Goal: Task Accomplishment & Management: Complete application form

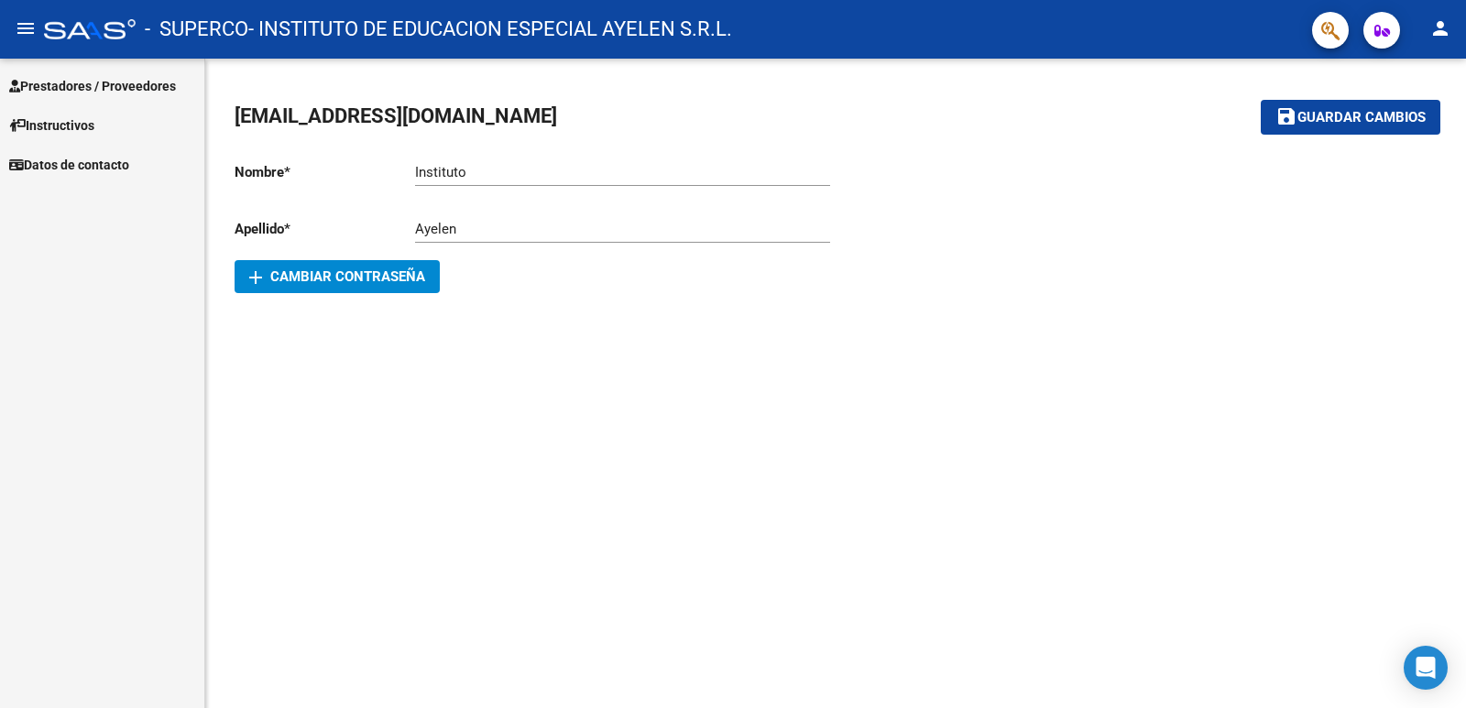
click at [114, 83] on span "Prestadores / Proveedores" at bounding box center [92, 86] width 167 height 20
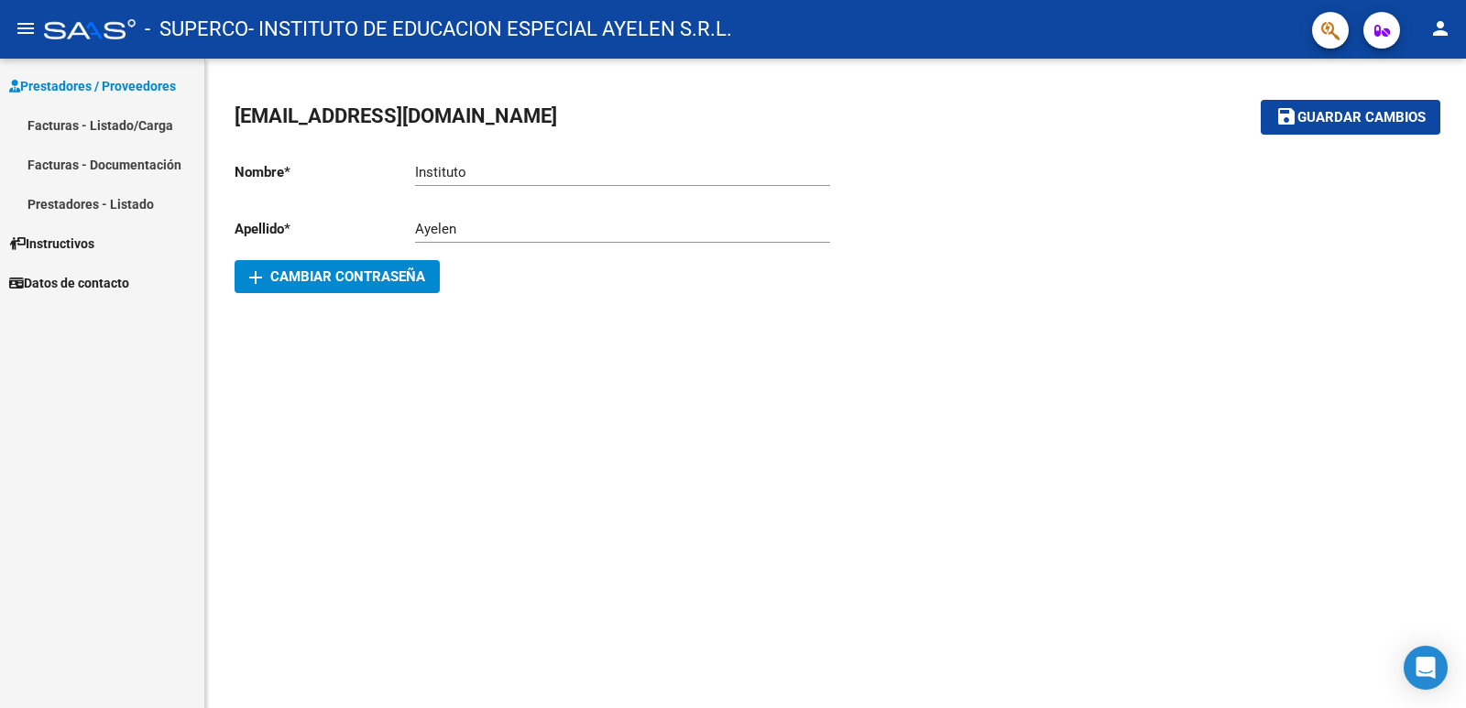
click at [125, 122] on link "Facturas - Listado/Carga" at bounding box center [102, 124] width 204 height 39
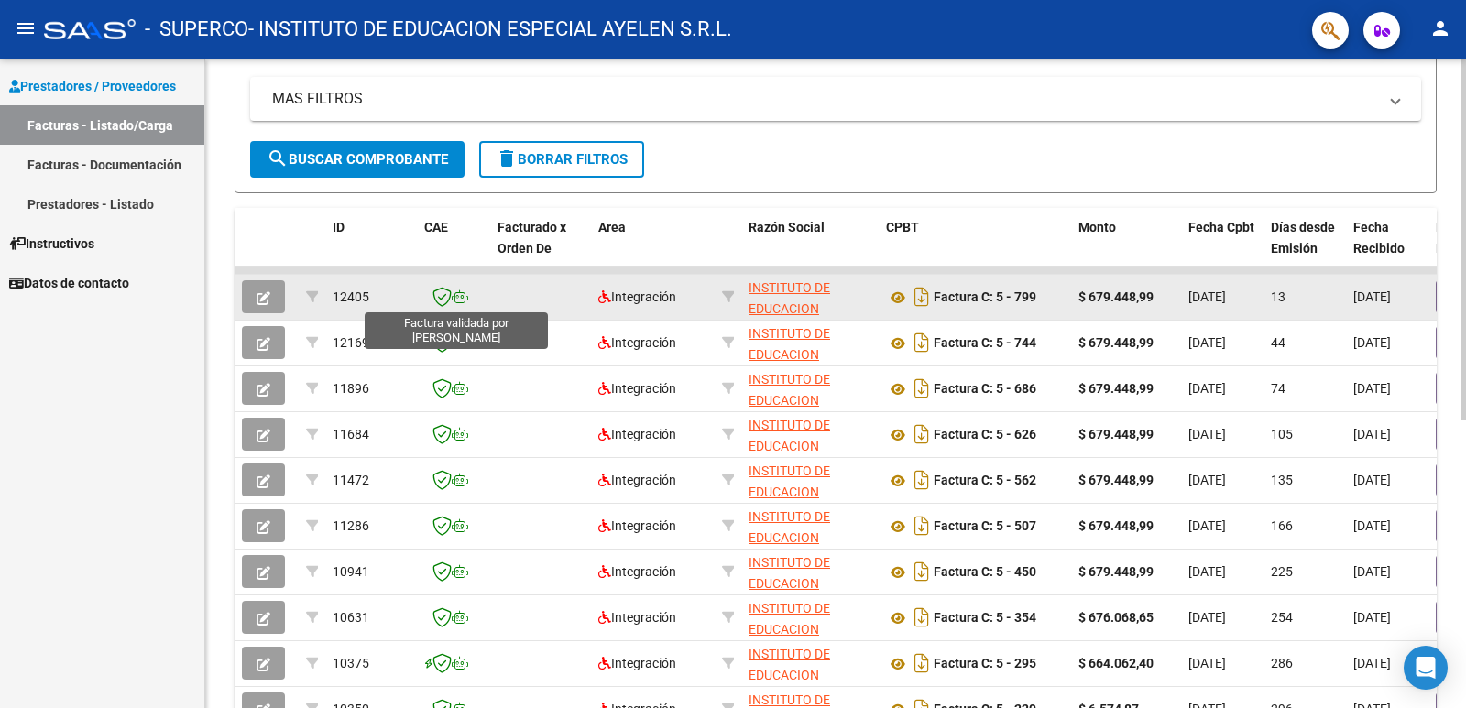
scroll to position [458, 0]
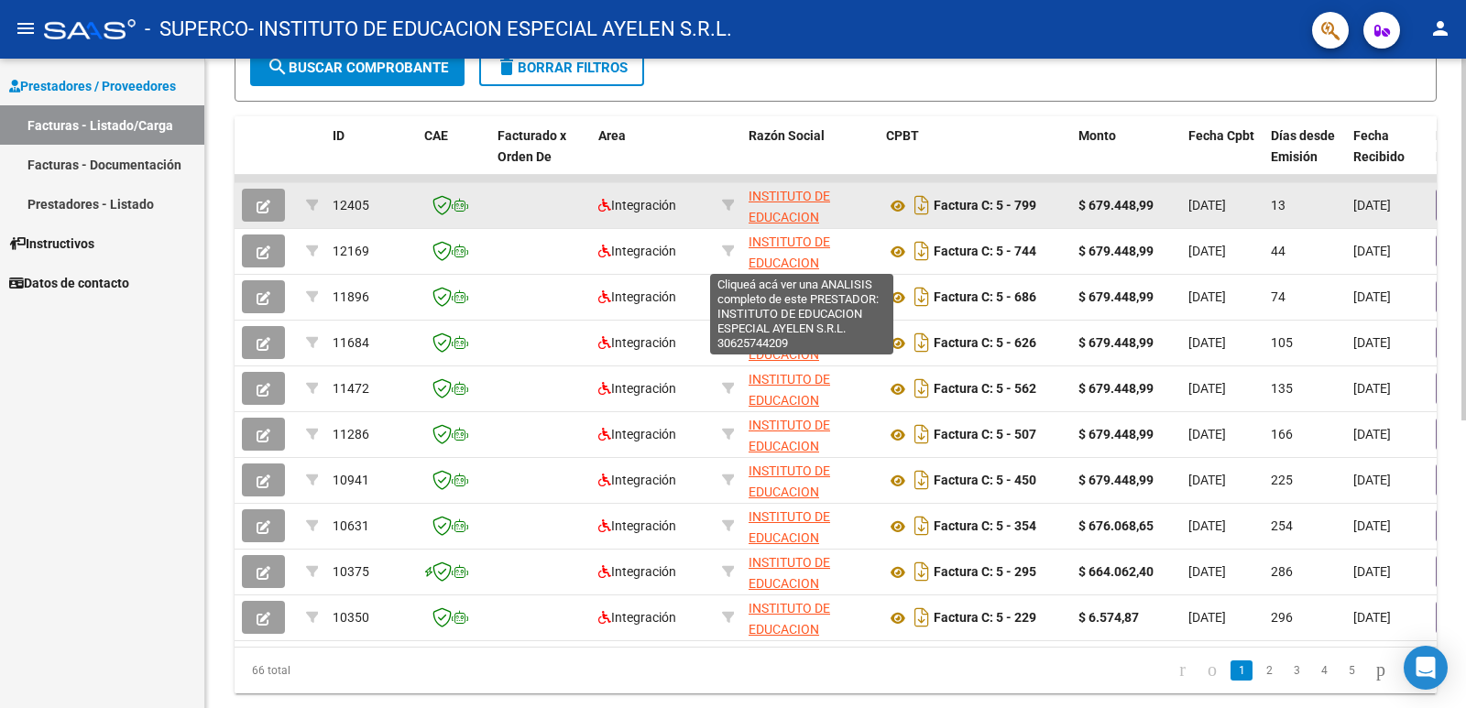
click at [784, 195] on span "INSTITUTO DE EDUCACION ESPECIAL AYELEN S.R.L." at bounding box center [801, 227] width 106 height 77
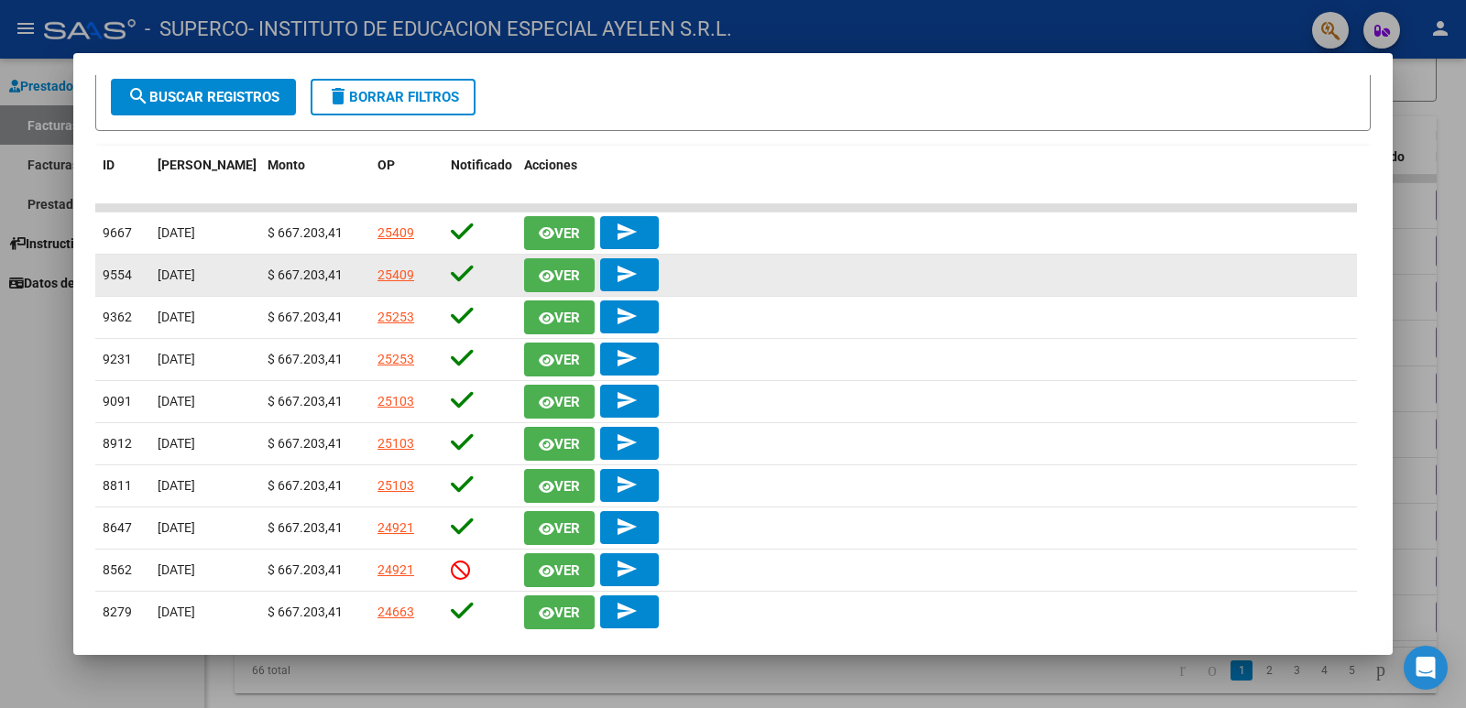
scroll to position [454, 0]
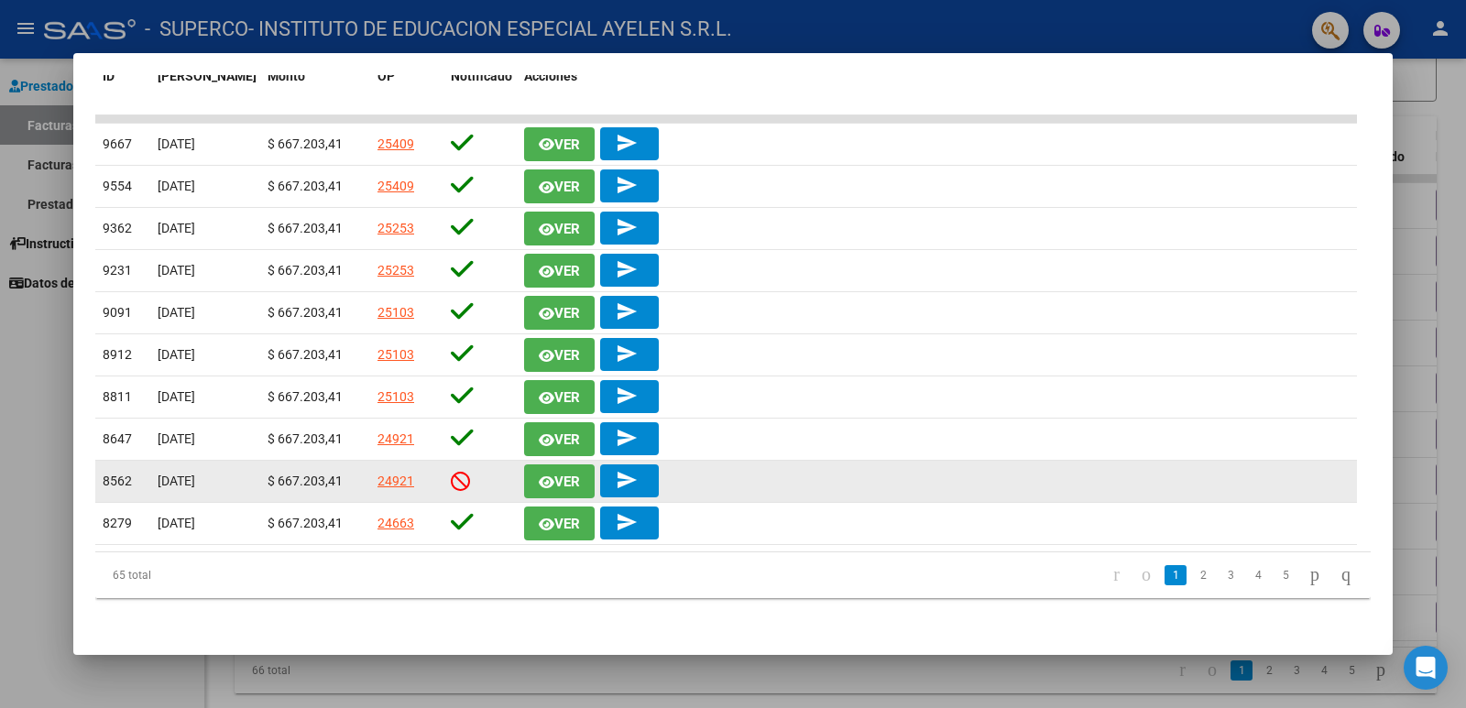
click at [456, 483] on icon at bounding box center [460, 481] width 19 height 20
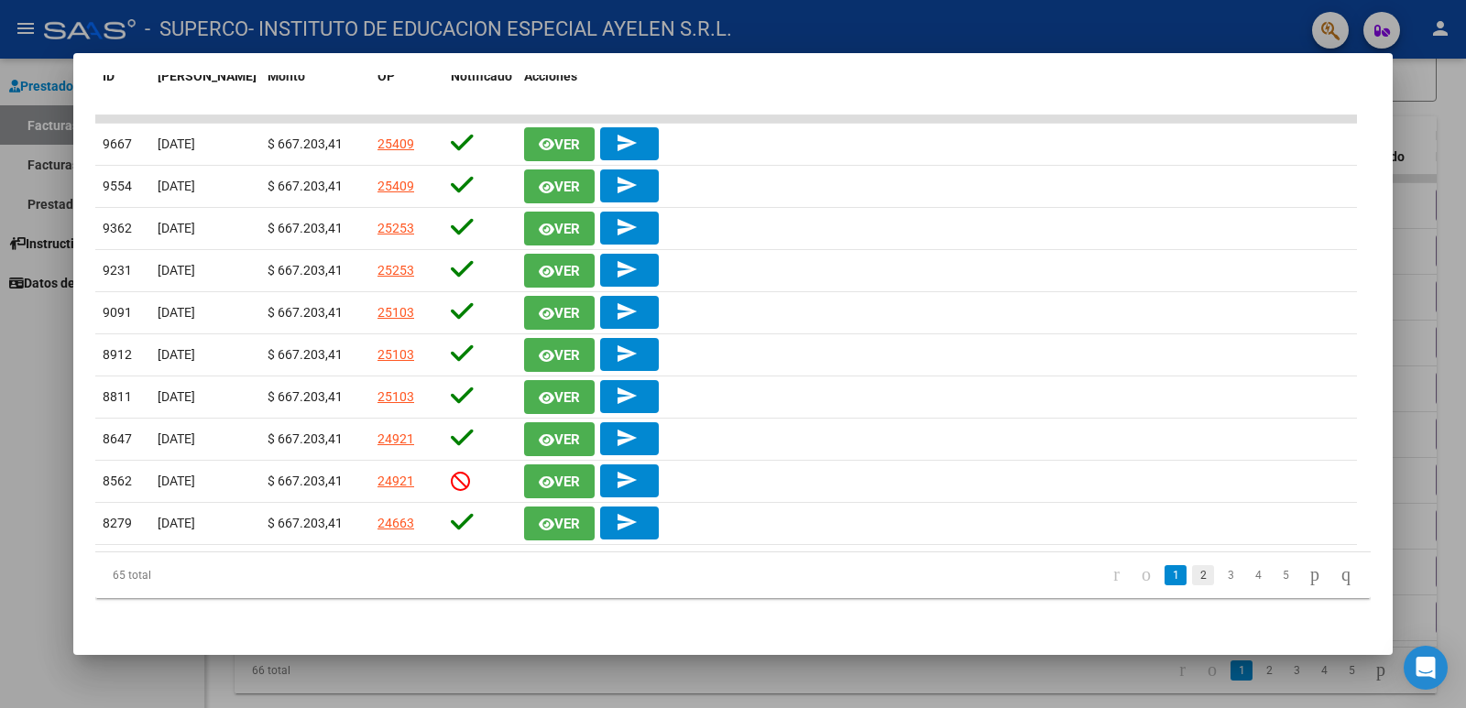
click at [1192, 579] on link "2" at bounding box center [1203, 575] width 22 height 20
click at [1216, 576] on li "3" at bounding box center [1229, 575] width 27 height 31
click at [1219, 576] on link "3" at bounding box center [1230, 575] width 22 height 20
click at [1247, 572] on link "4" at bounding box center [1258, 575] width 22 height 20
click at [1189, 581] on li "3" at bounding box center [1202, 575] width 27 height 31
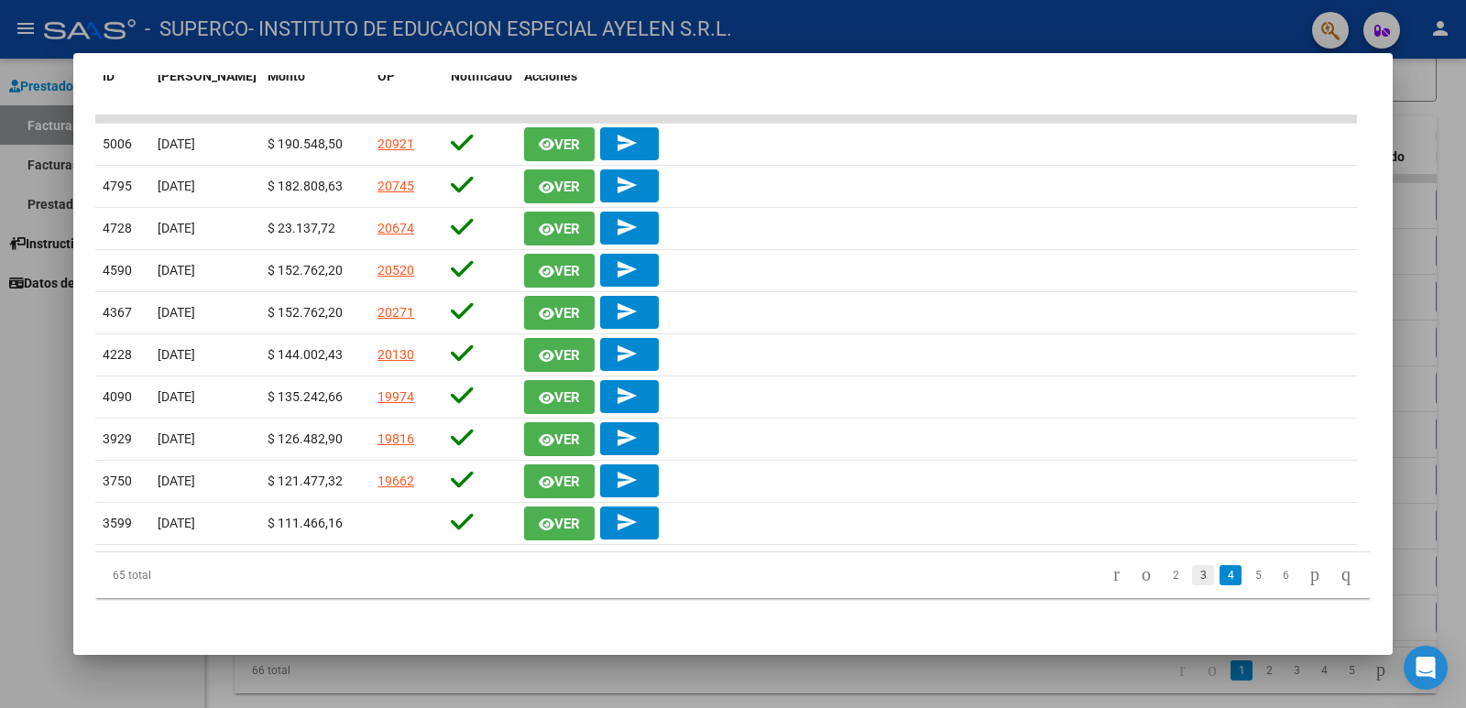
click at [1192, 581] on link "3" at bounding box center [1203, 575] width 22 height 20
click at [1192, 576] on link "2" at bounding box center [1203, 575] width 22 height 20
click at [1164, 572] on link "1" at bounding box center [1175, 575] width 22 height 20
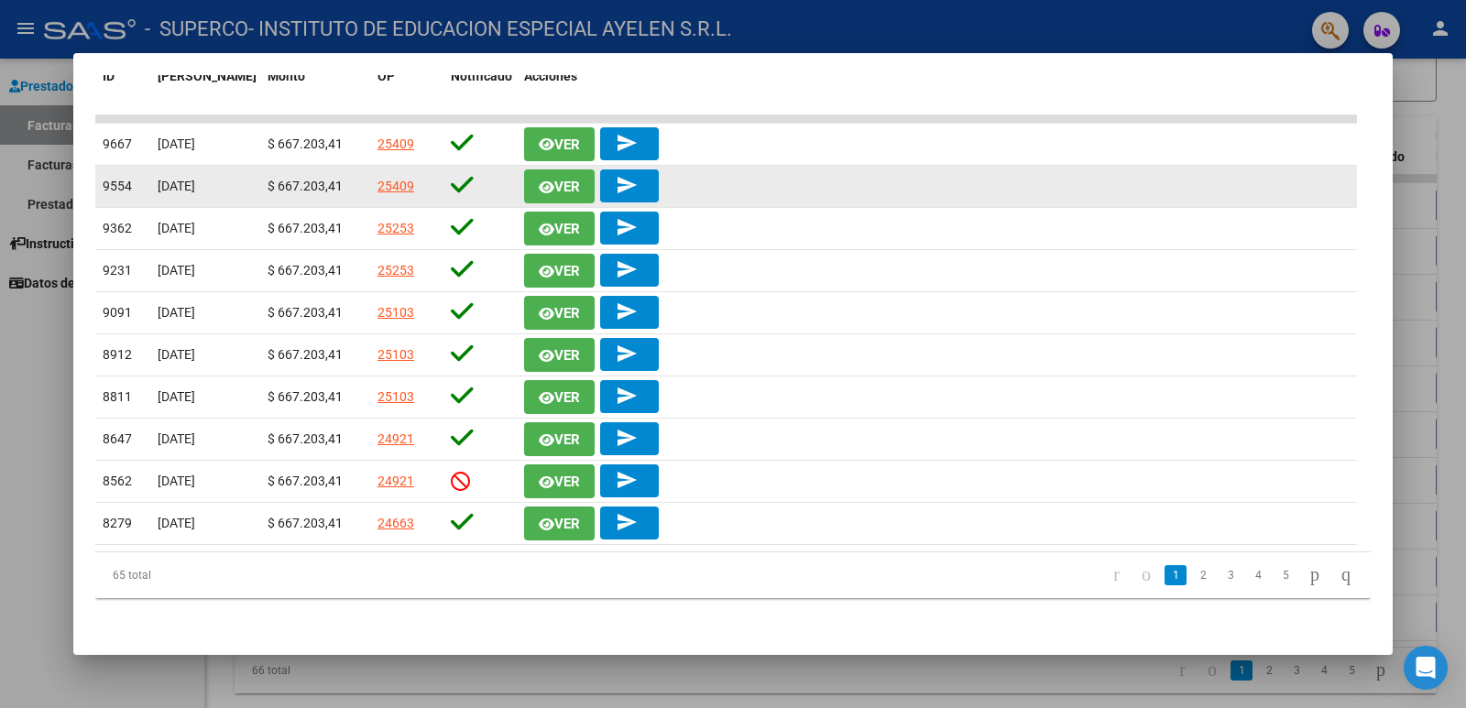
click at [625, 185] on mat-icon "send" at bounding box center [627, 185] width 22 height 22
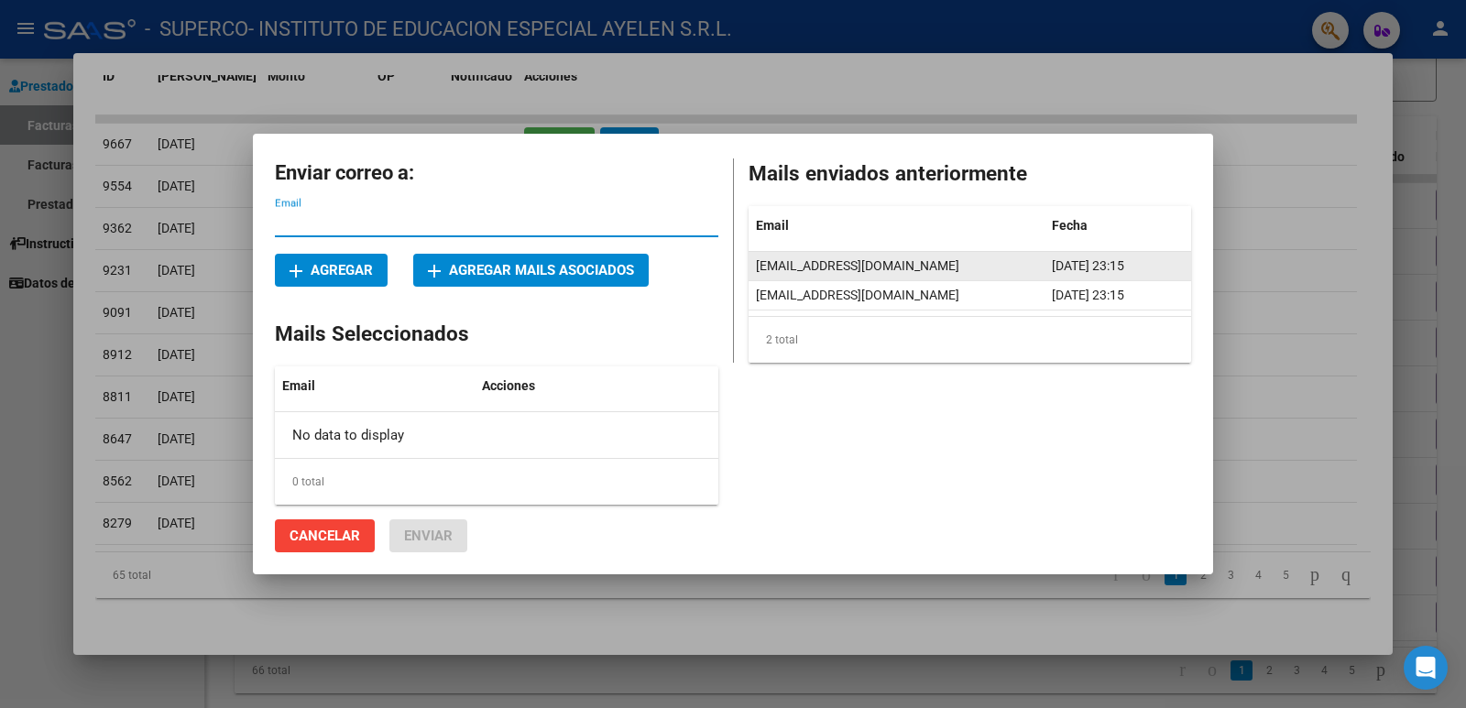
click at [937, 273] on div "[EMAIL_ADDRESS][DOMAIN_NAME]" at bounding box center [896, 266] width 281 height 21
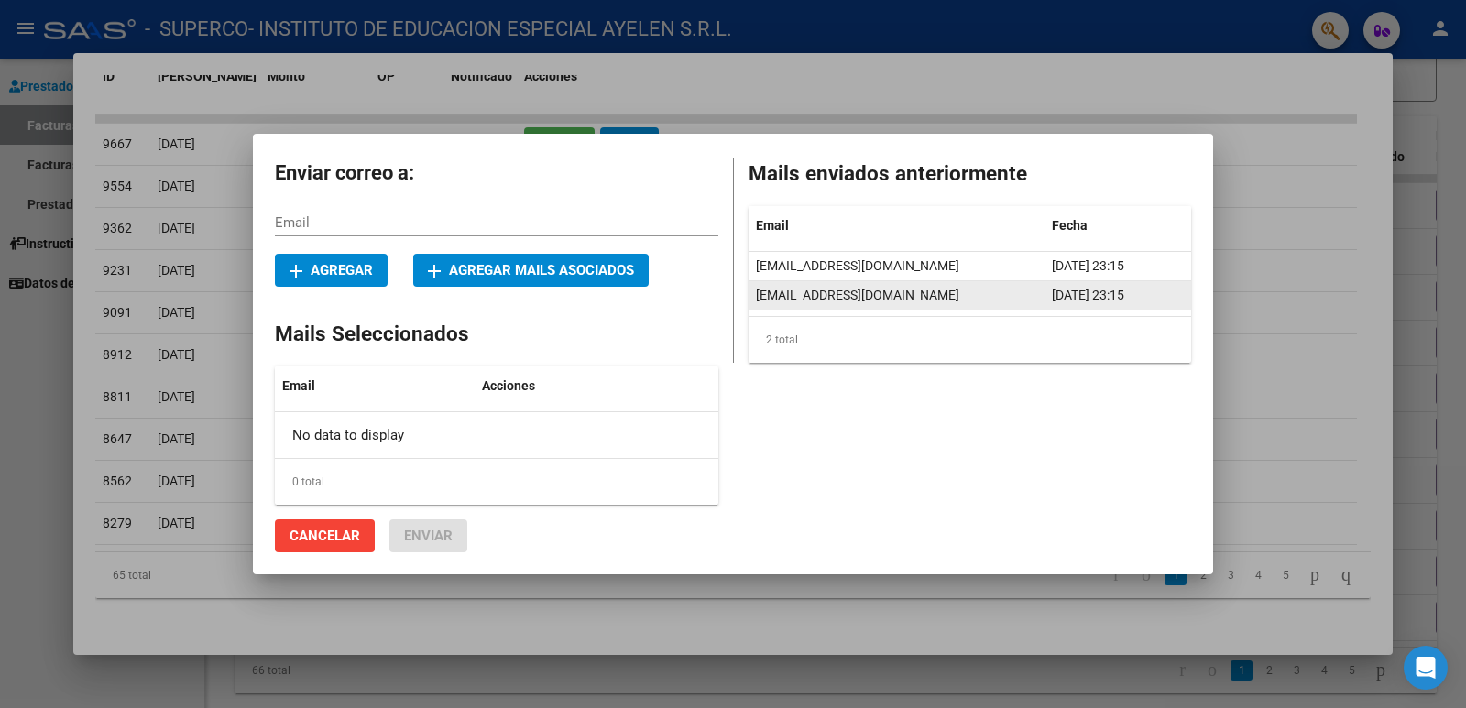
click at [932, 285] on div "[EMAIL_ADDRESS][DOMAIN_NAME]" at bounding box center [896, 295] width 281 height 21
click at [336, 536] on span "Cancelar" at bounding box center [324, 536] width 71 height 16
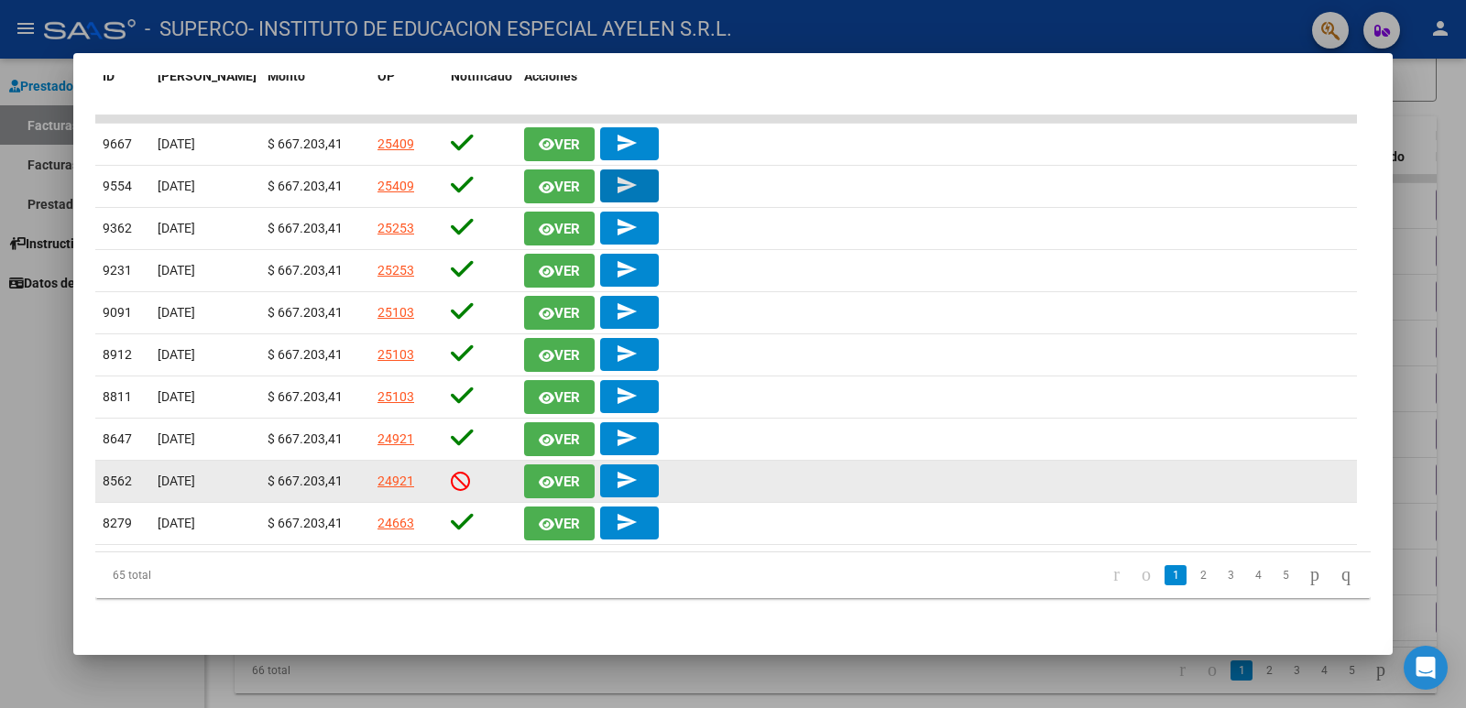
click at [459, 476] on icon at bounding box center [460, 481] width 19 height 20
click at [405, 474] on link "24921" at bounding box center [395, 481] width 37 height 15
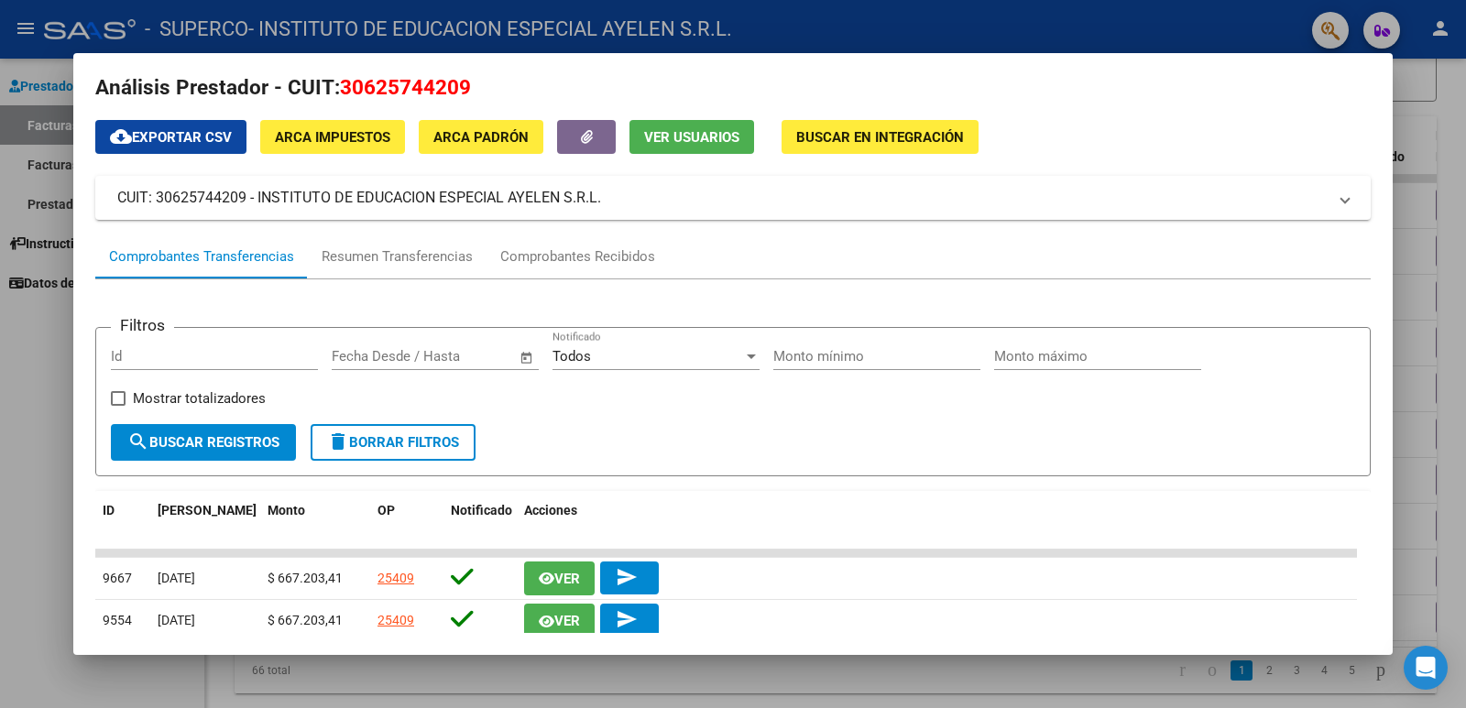
scroll to position [0, 0]
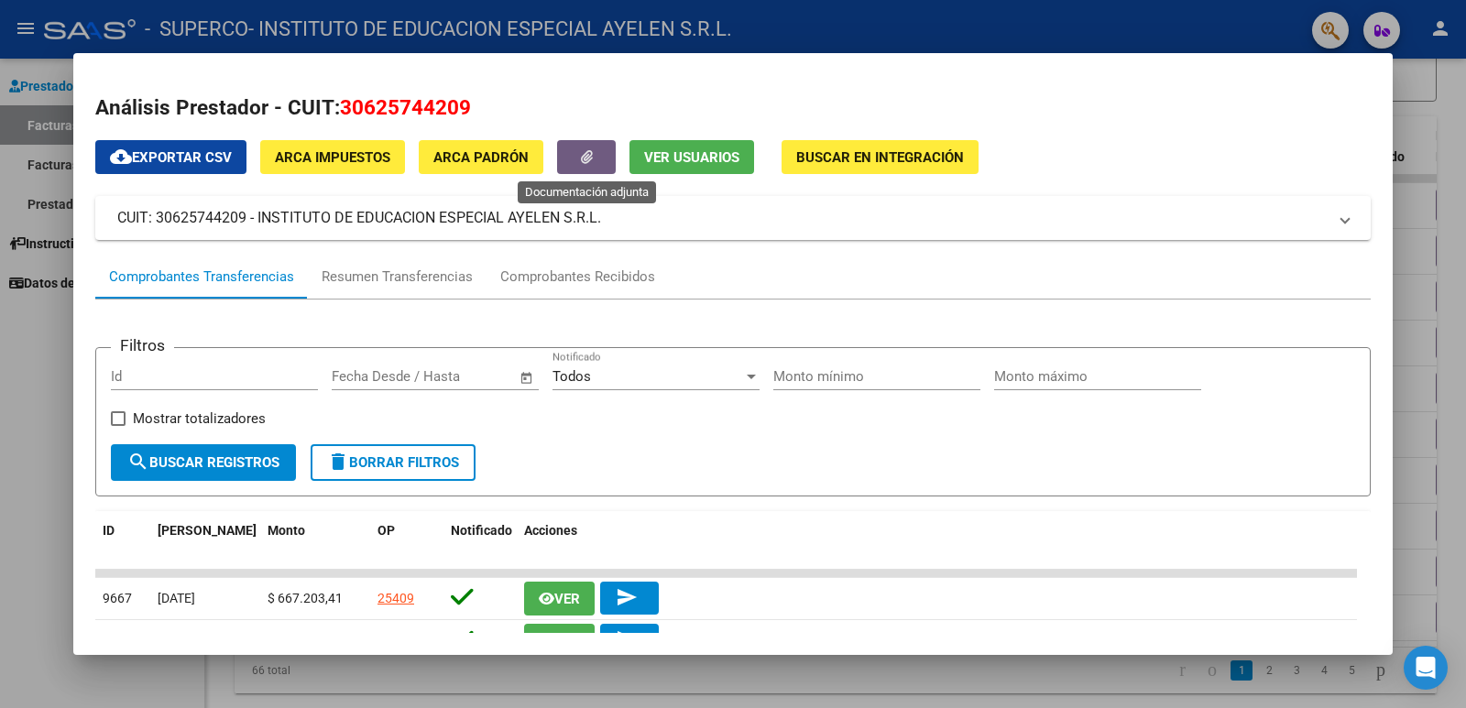
click at [581, 156] on icon "button" at bounding box center [587, 157] width 12 height 14
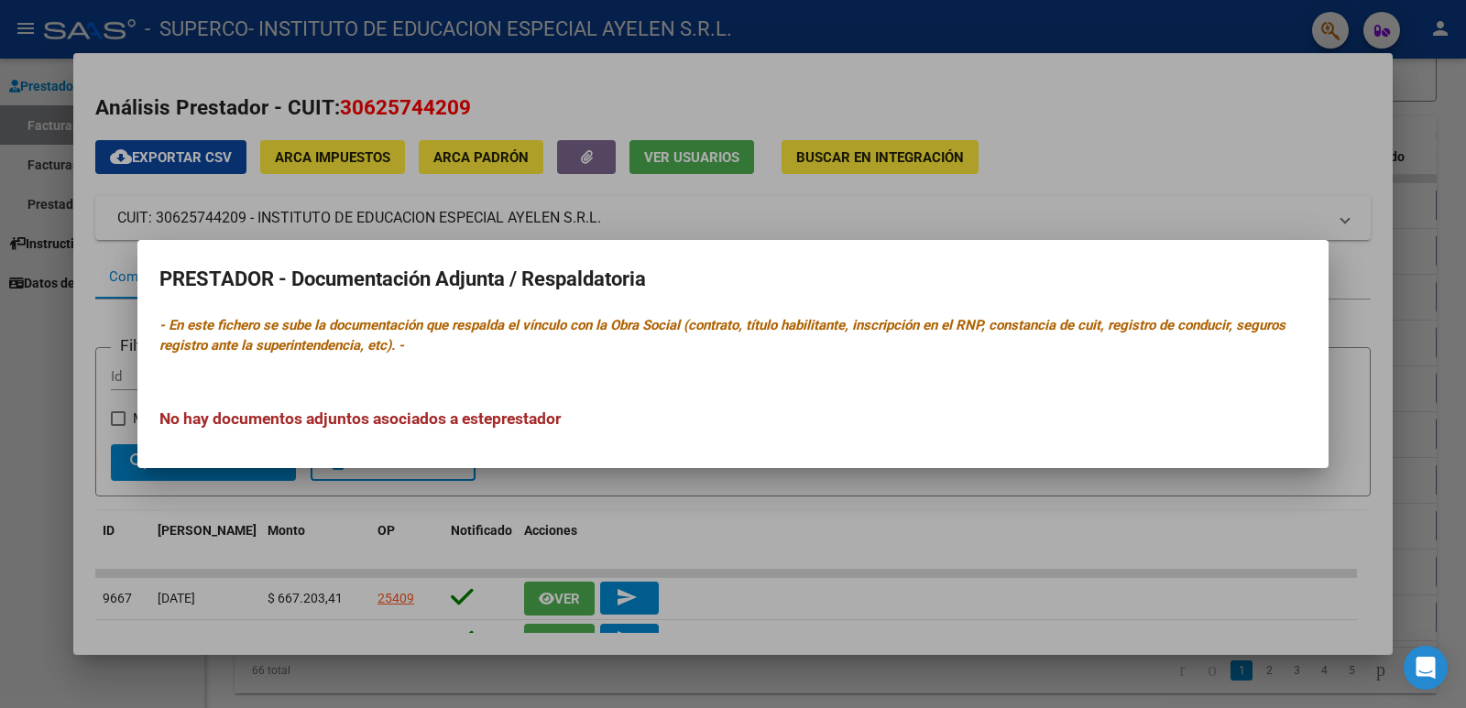
click at [542, 491] on div at bounding box center [733, 354] width 1466 height 708
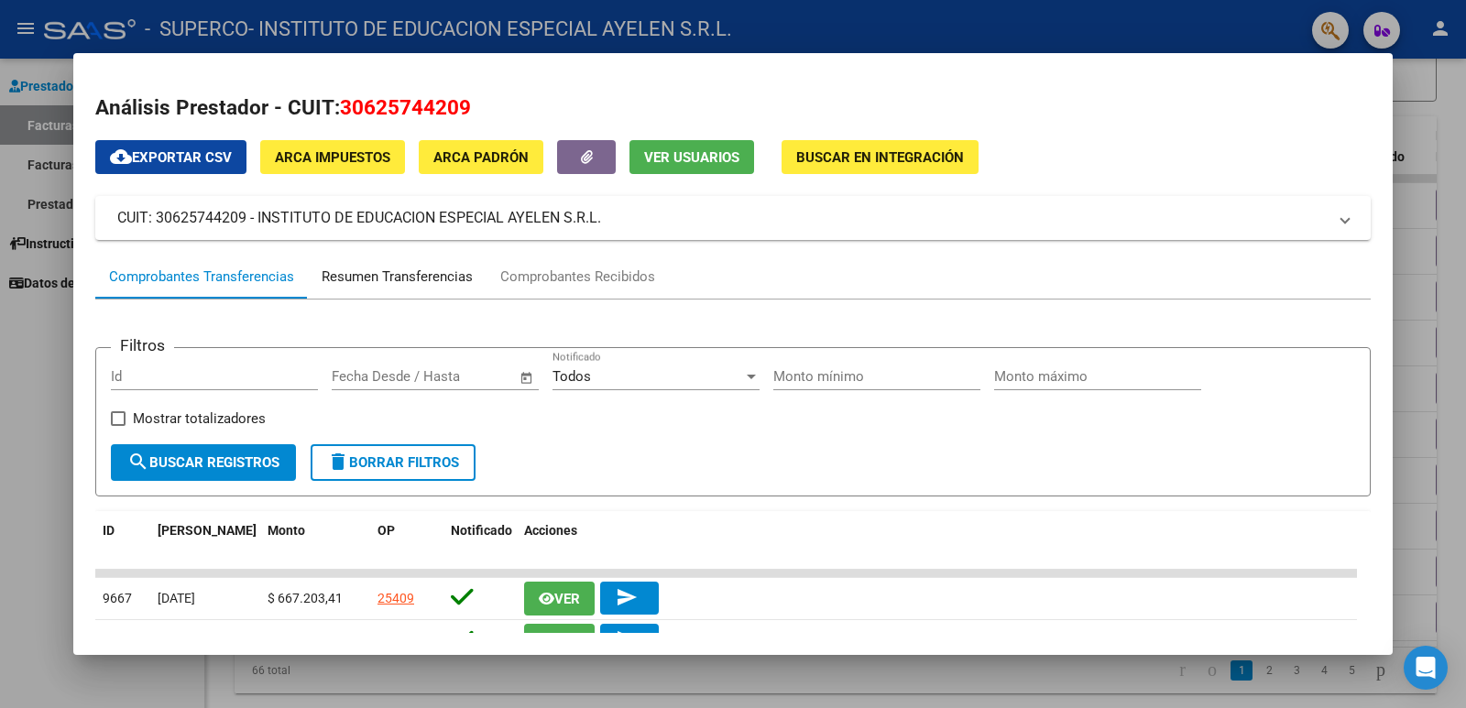
click at [388, 273] on div "Resumen Transferencias" at bounding box center [397, 277] width 151 height 21
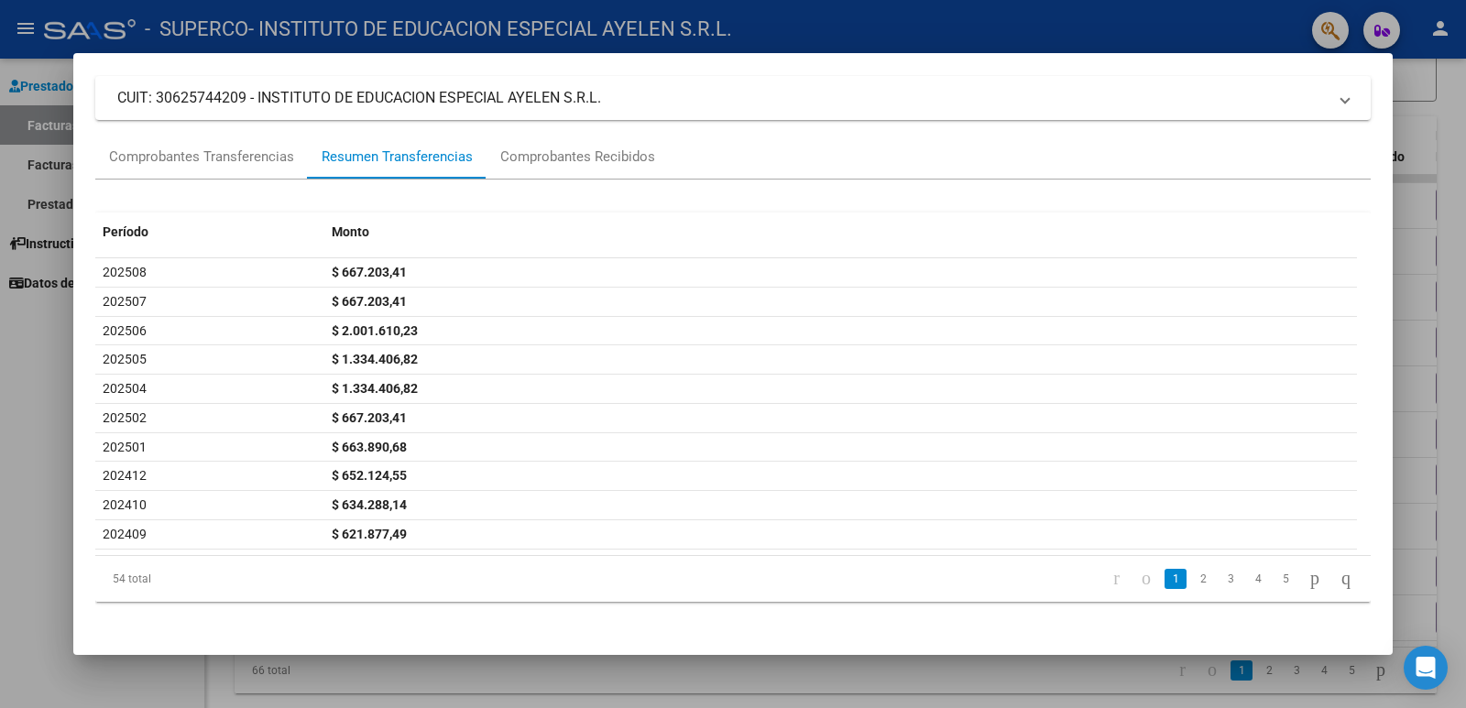
scroll to position [125, 0]
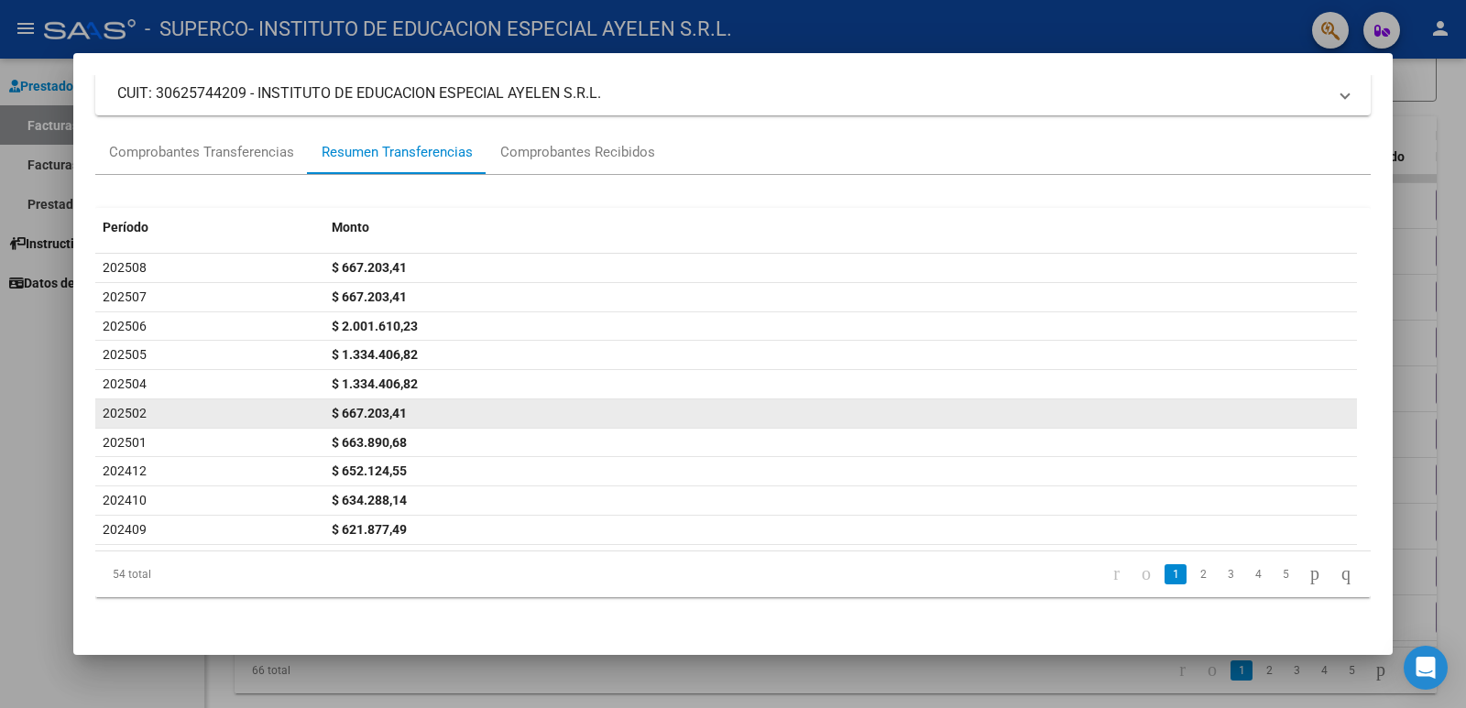
drag, startPoint x: 117, startPoint y: 409, endPoint x: 409, endPoint y: 408, distance: 291.3
click at [409, 408] on div "202502 $ 667.203,41" at bounding box center [725, 413] width 1261 height 29
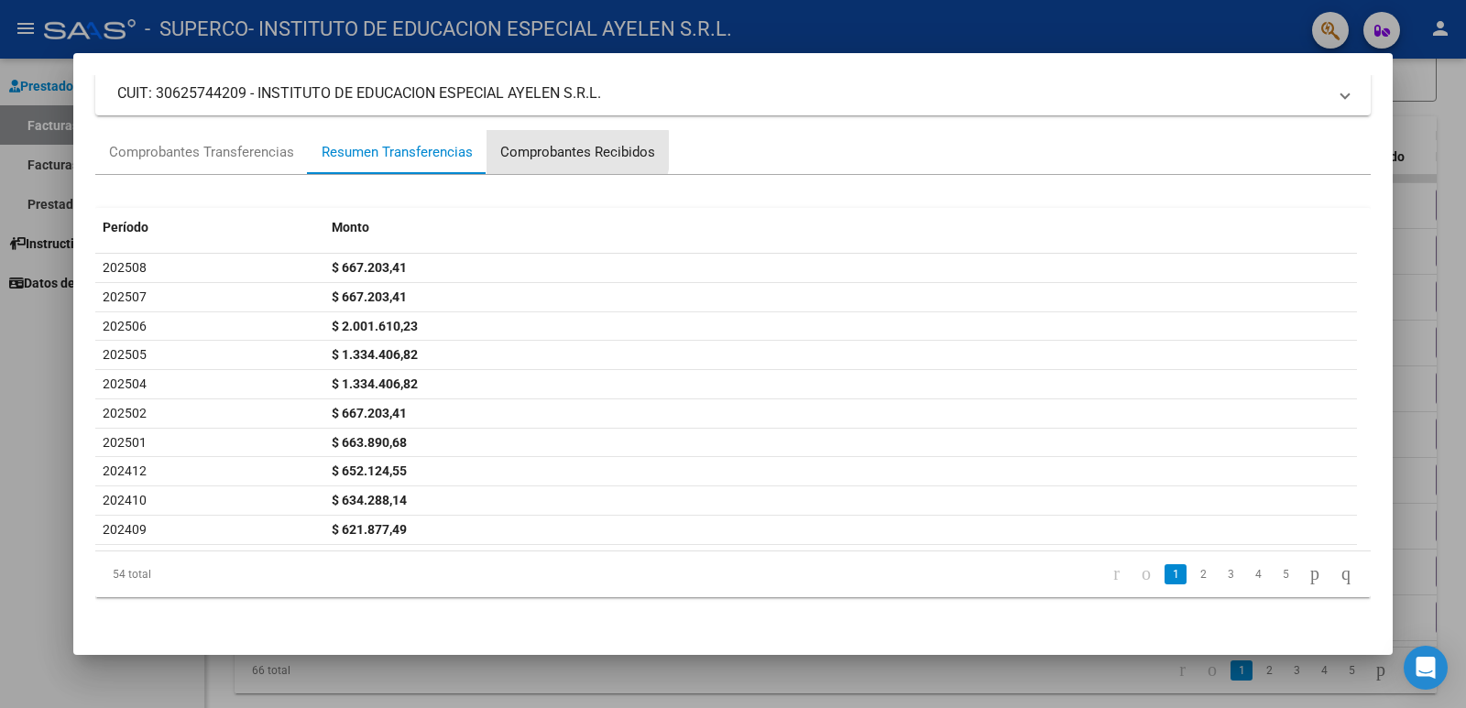
click at [573, 150] on div "Comprobantes Recibidos" at bounding box center [577, 152] width 155 height 21
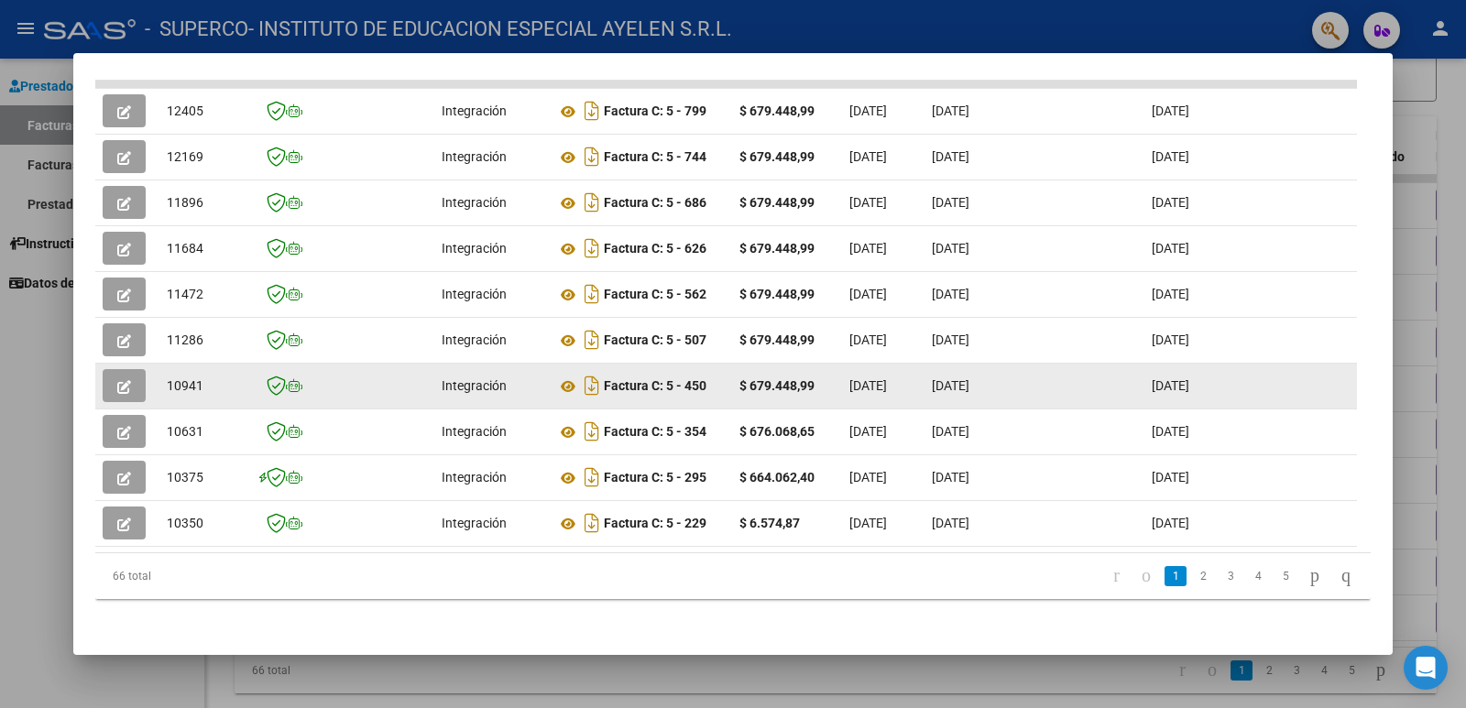
scroll to position [505, 0]
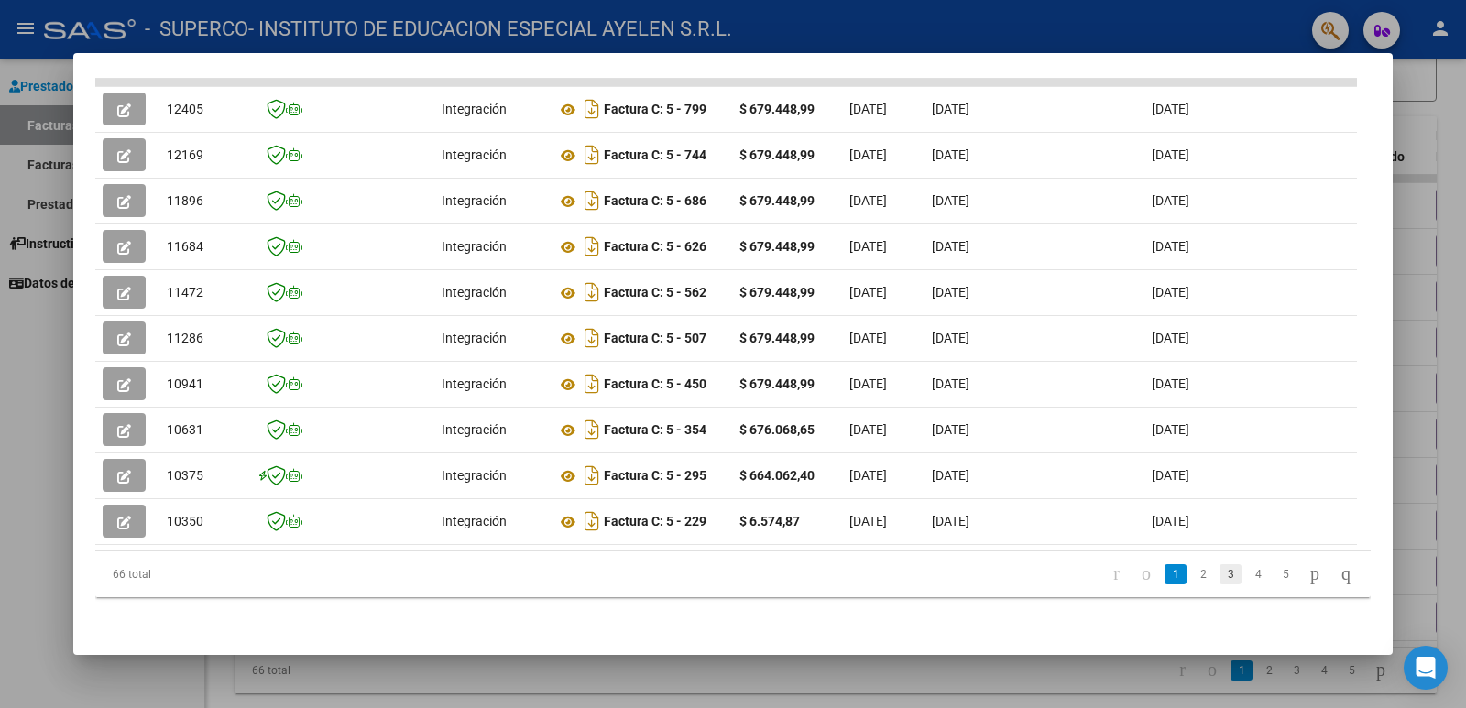
click at [1219, 572] on link "3" at bounding box center [1230, 574] width 22 height 20
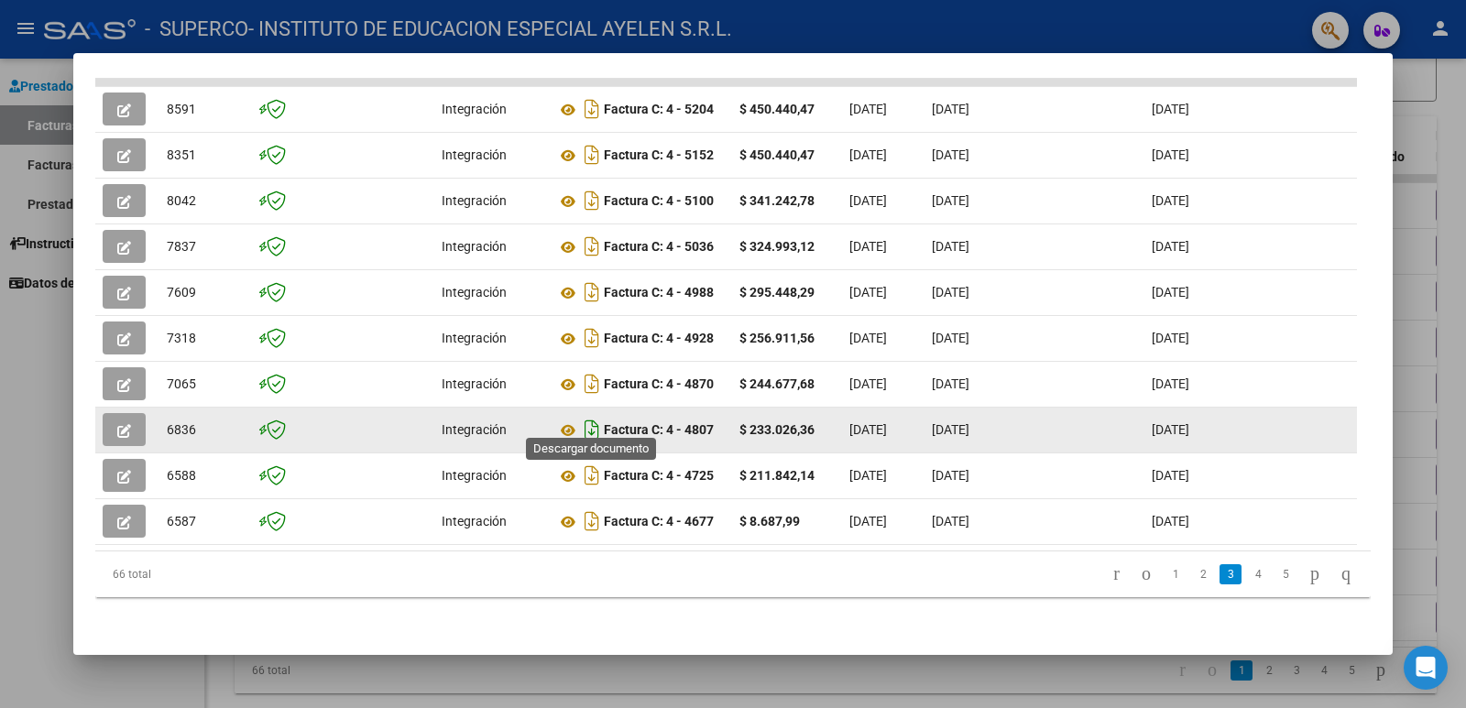
click at [591, 415] on icon "Descargar documento" at bounding box center [592, 429] width 24 height 29
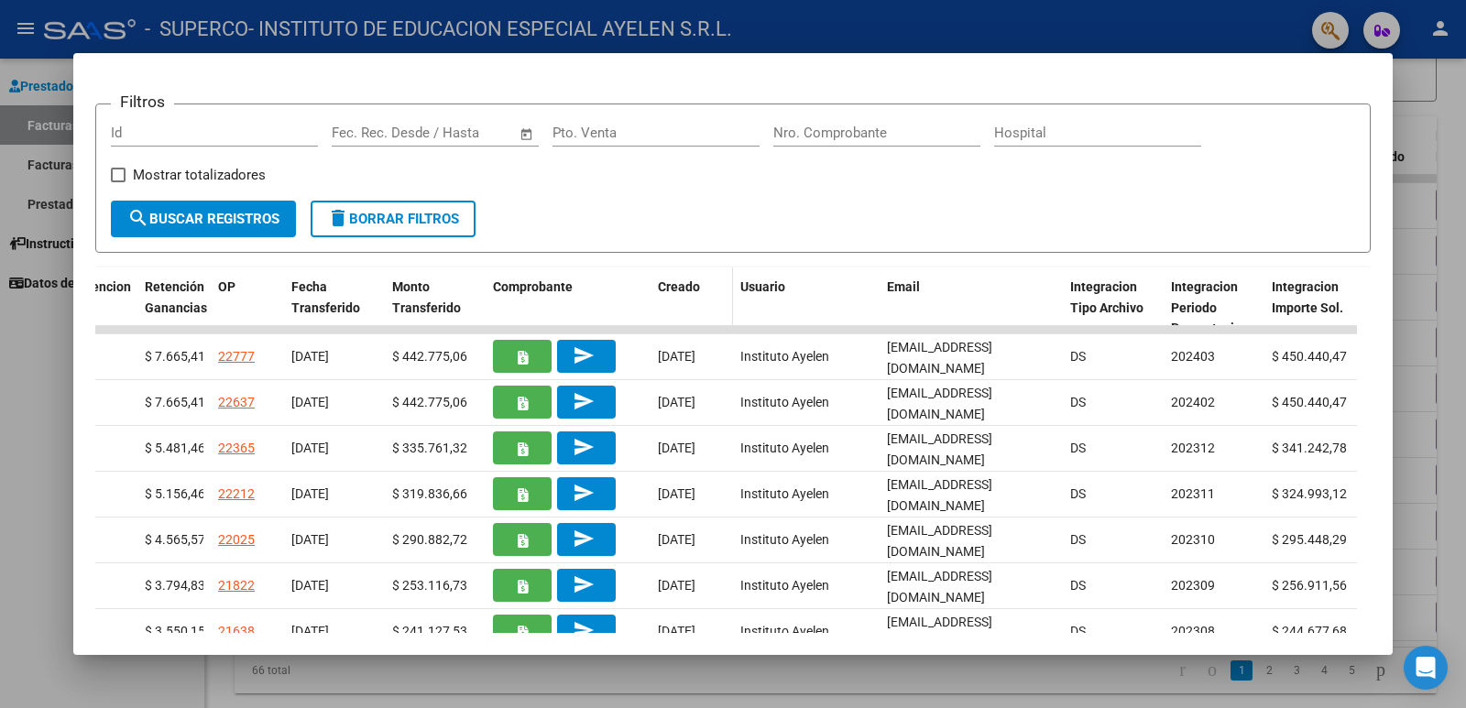
scroll to position [413, 0]
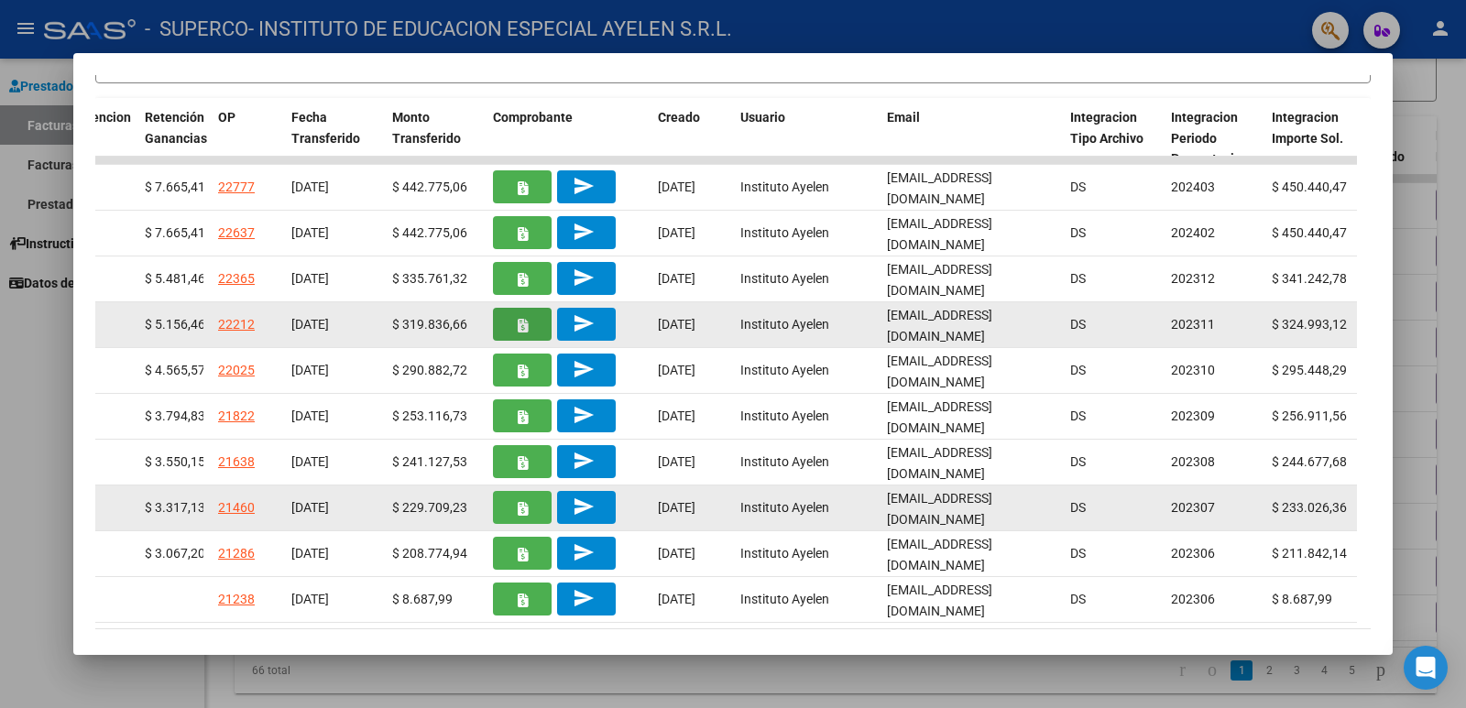
click at [516, 325] on button "button" at bounding box center [522, 324] width 59 height 33
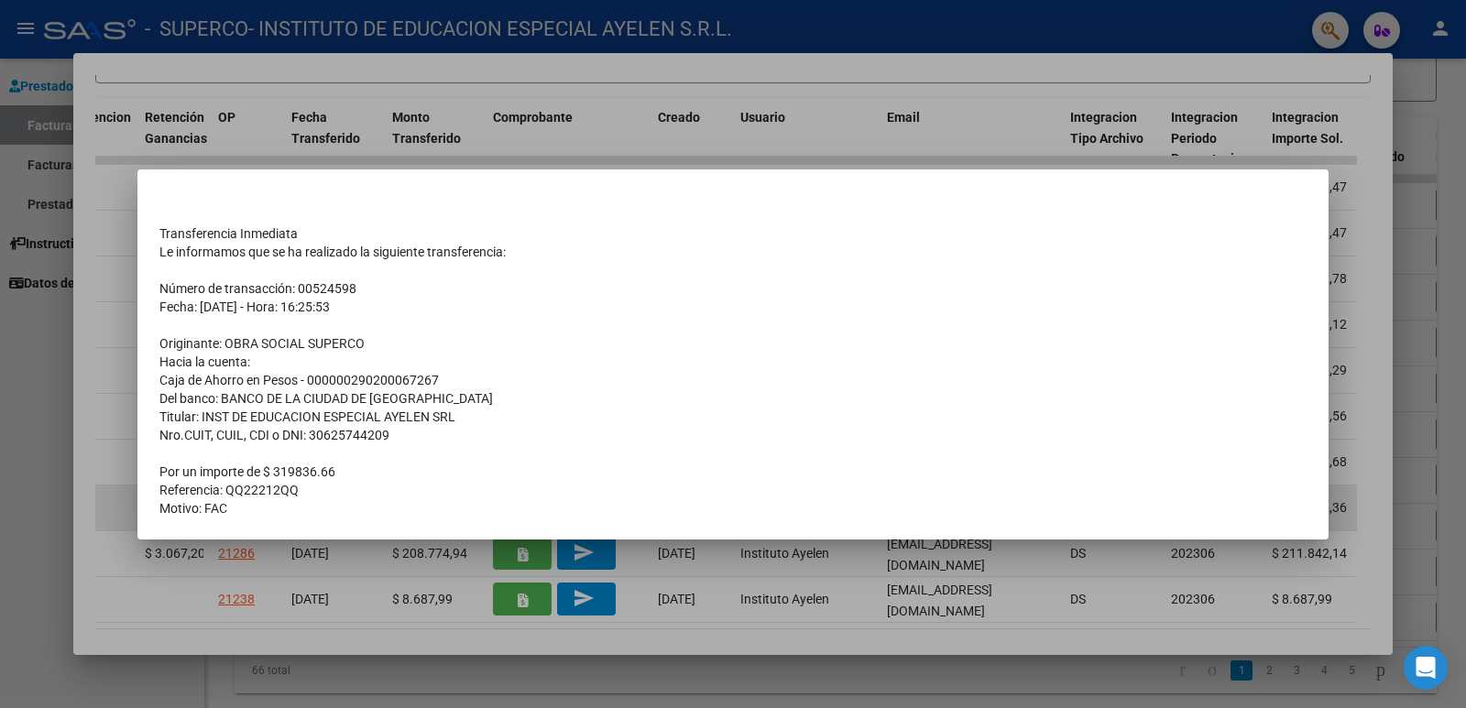
click at [354, 566] on div at bounding box center [733, 354] width 1466 height 708
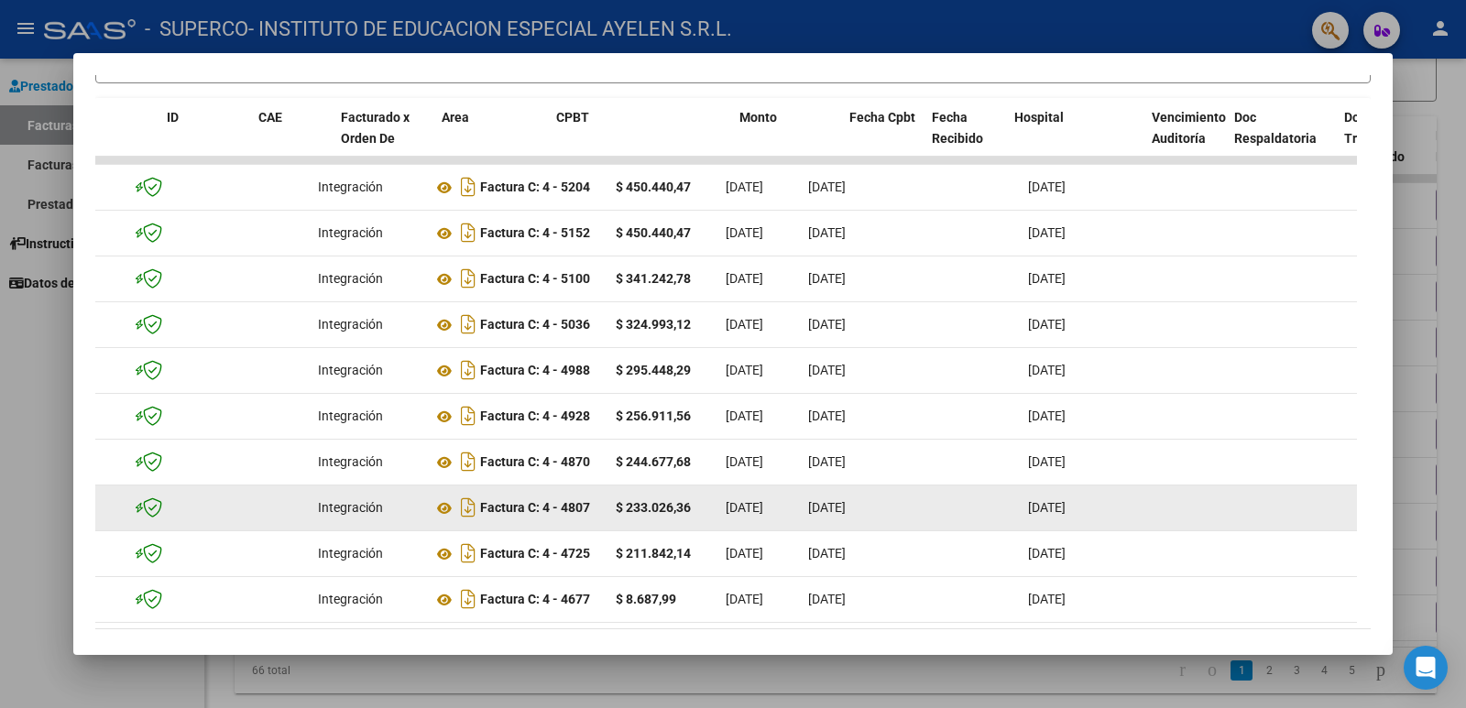
scroll to position [0, 0]
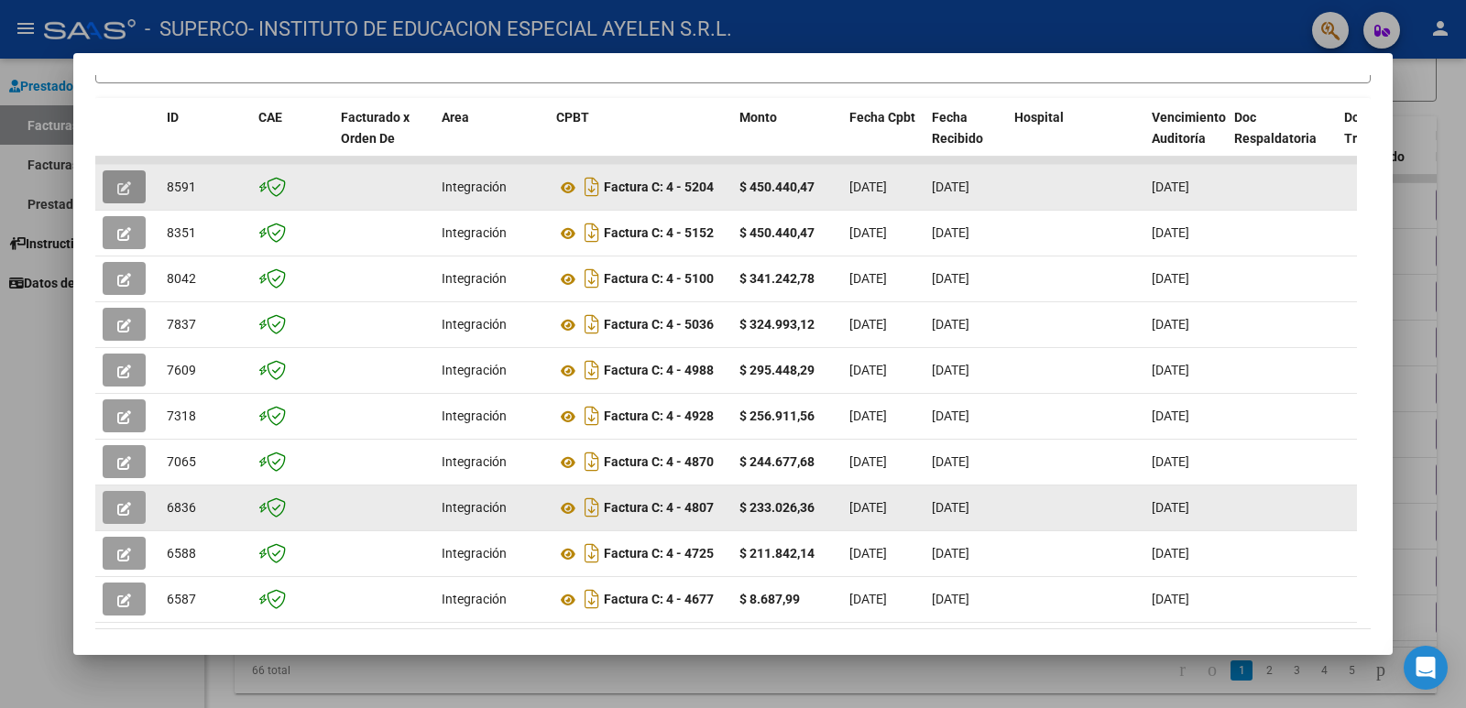
click at [114, 186] on button "button" at bounding box center [124, 186] width 43 height 33
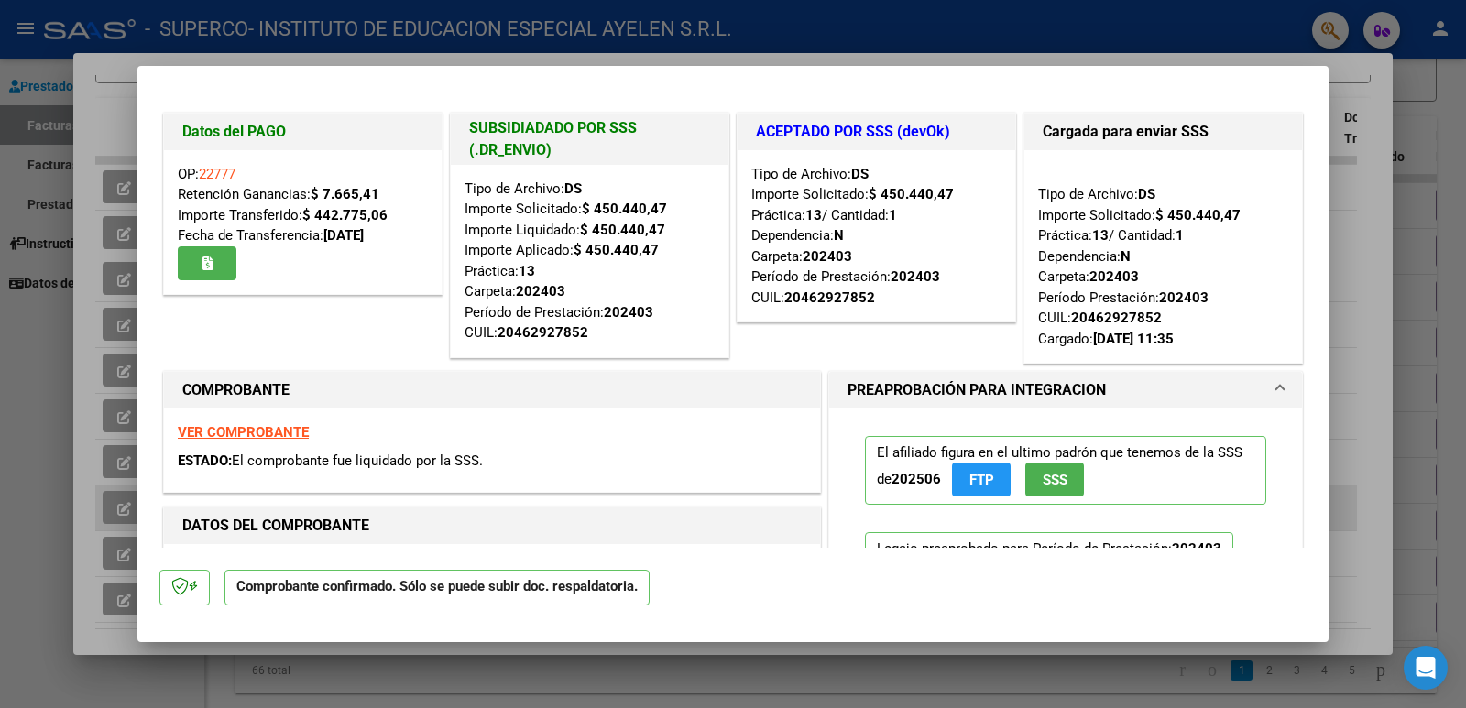
click at [104, 303] on div at bounding box center [733, 354] width 1466 height 708
type input "$ 0,00"
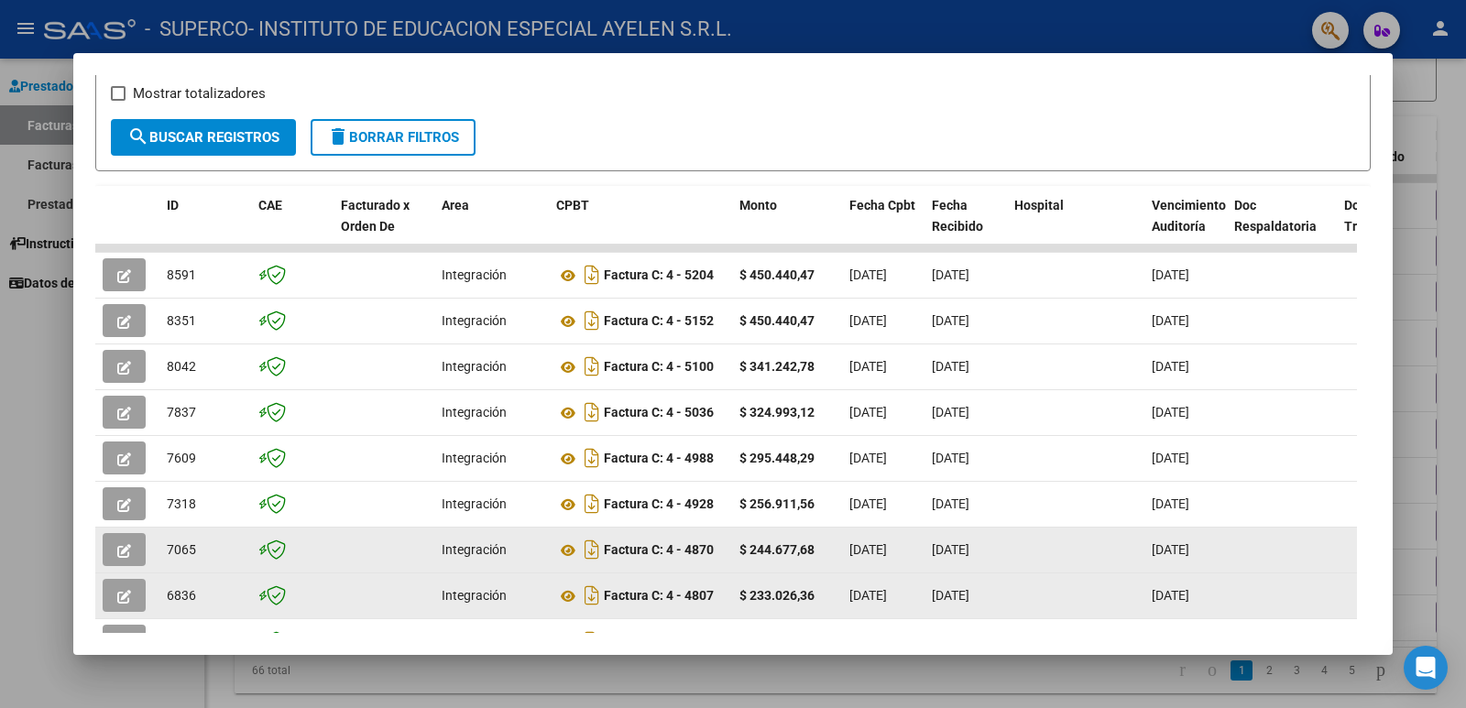
scroll to position [505, 0]
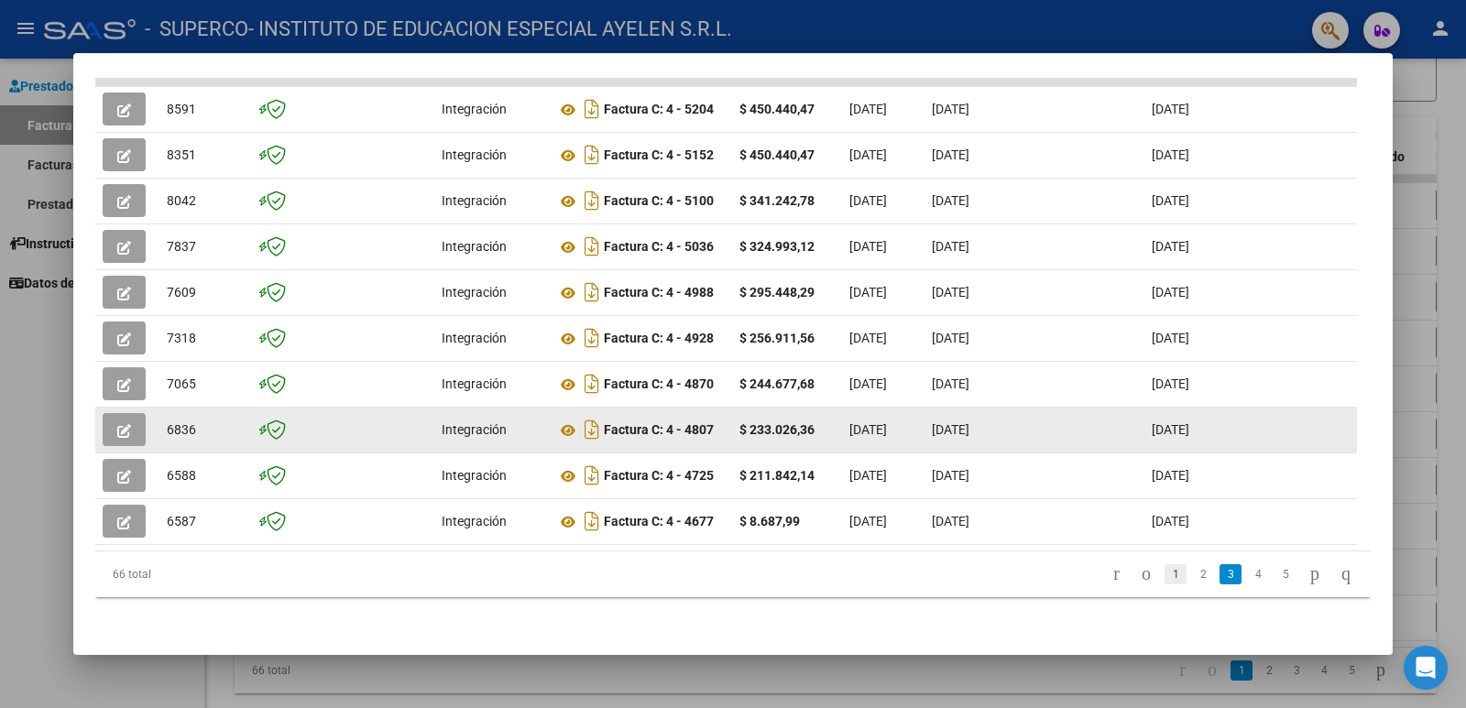
click at [1164, 577] on link "1" at bounding box center [1175, 574] width 22 height 20
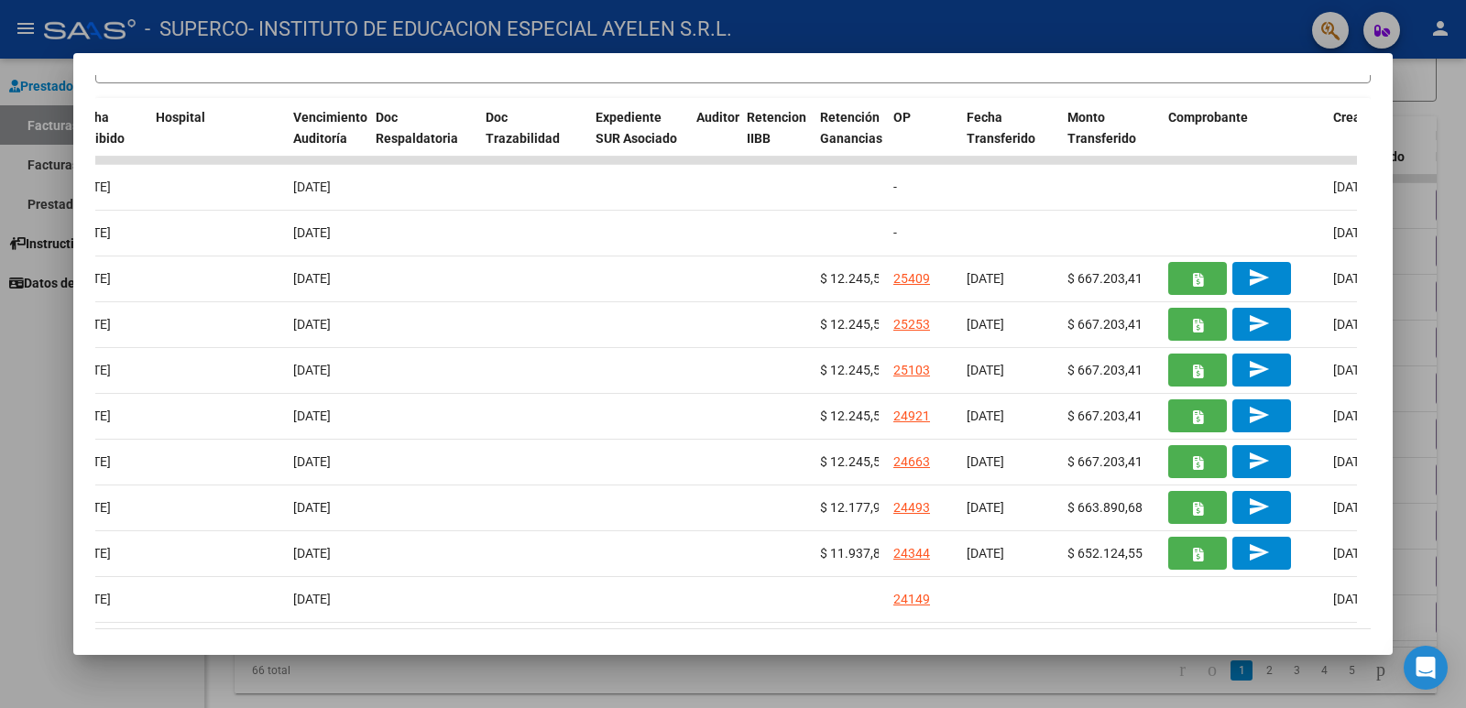
scroll to position [0, 861]
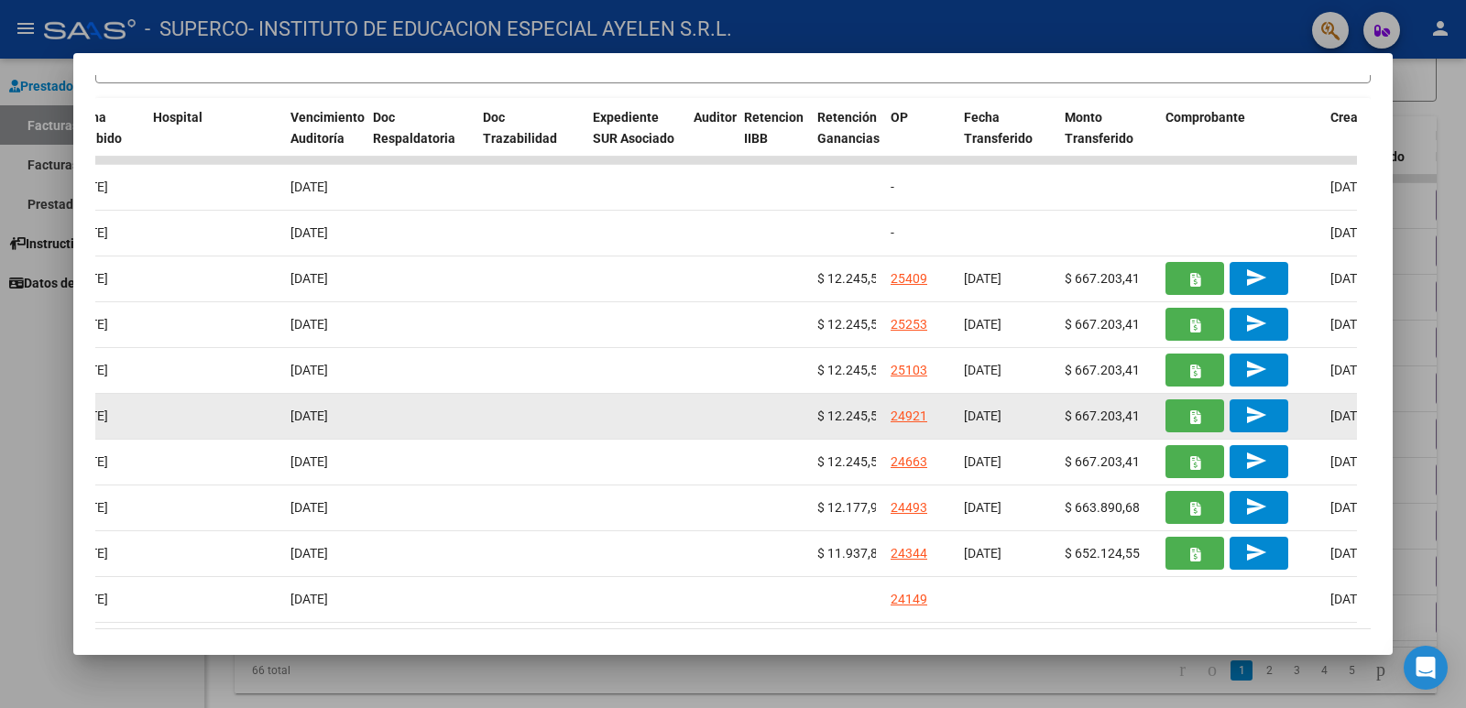
drag, startPoint x: 1029, startPoint y: 415, endPoint x: 957, endPoint y: 416, distance: 71.5
click at [957, 416] on datatable-body-cell "[DATE]" at bounding box center [1006, 416] width 101 height 45
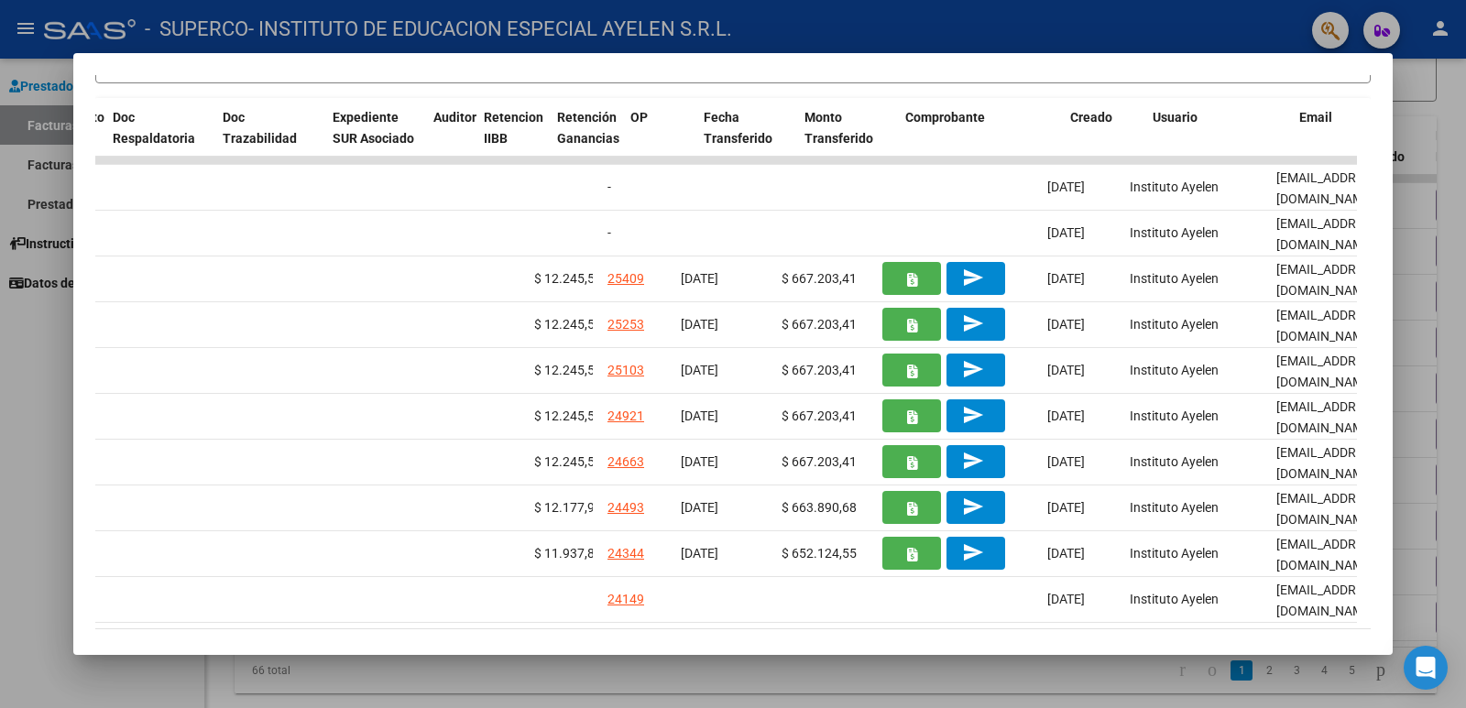
scroll to position [0, 1091]
